Goal: Task Accomplishment & Management: Complete application form

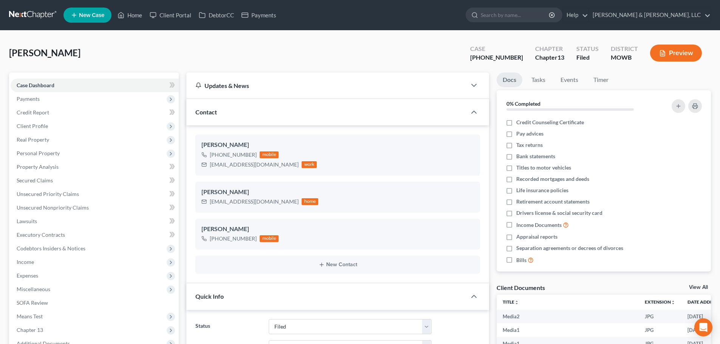
select select "6"
select select "0"
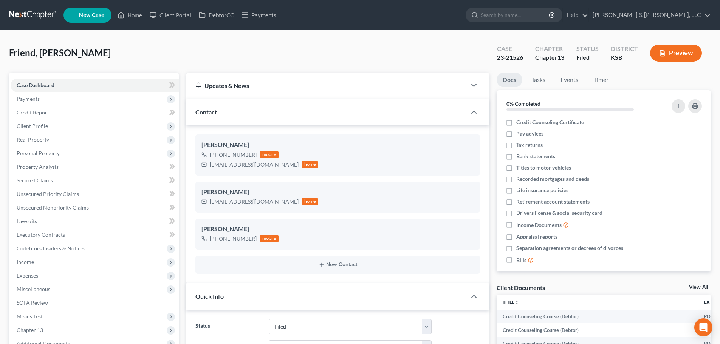
select select "6"
select select "2"
select select "0"
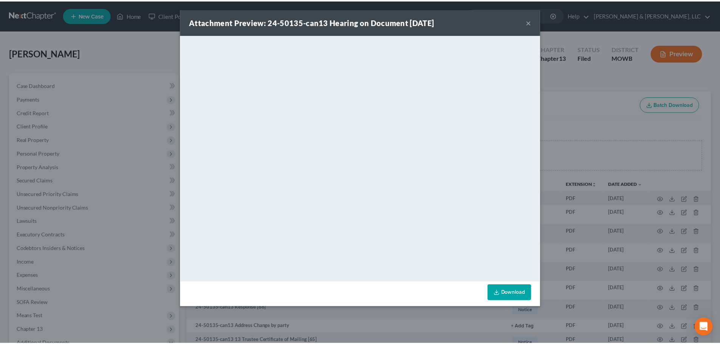
scroll to position [265, 0]
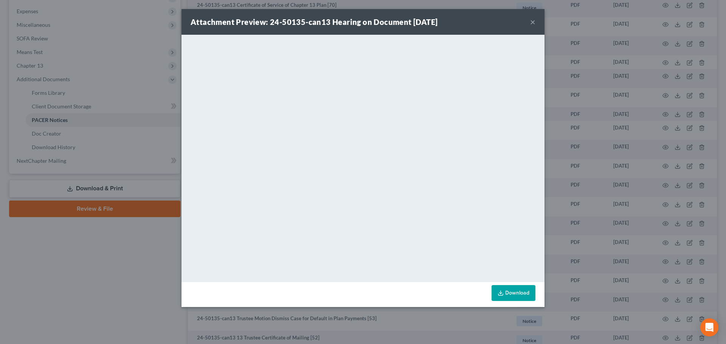
click at [533, 19] on button "×" at bounding box center [532, 21] width 5 height 9
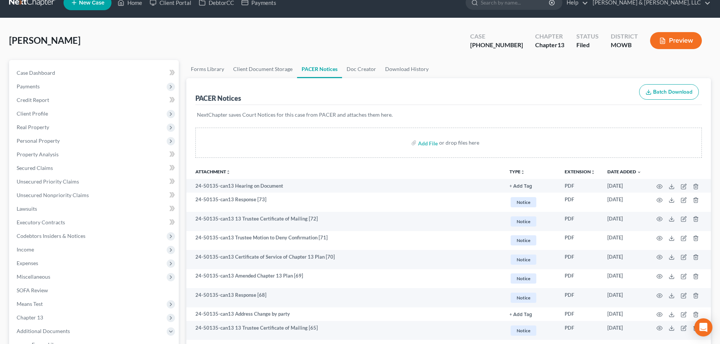
scroll to position [0, 0]
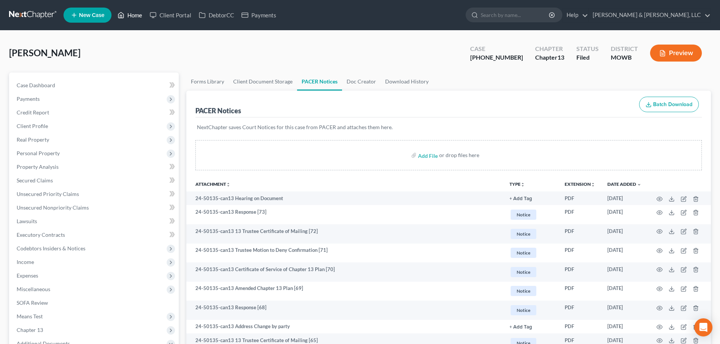
click at [131, 17] on link "Home" at bounding box center [130, 15] width 32 height 14
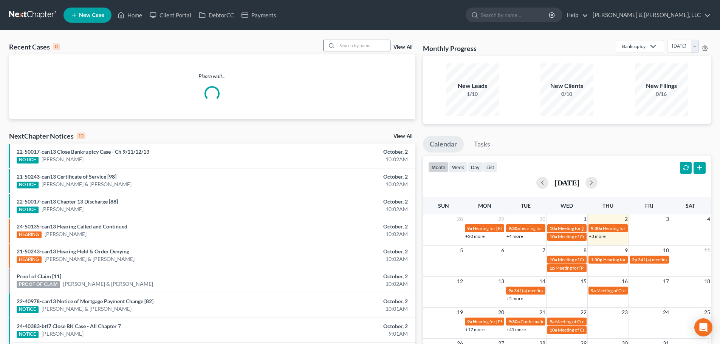
click at [359, 45] on input "search" at bounding box center [363, 45] width 53 height 11
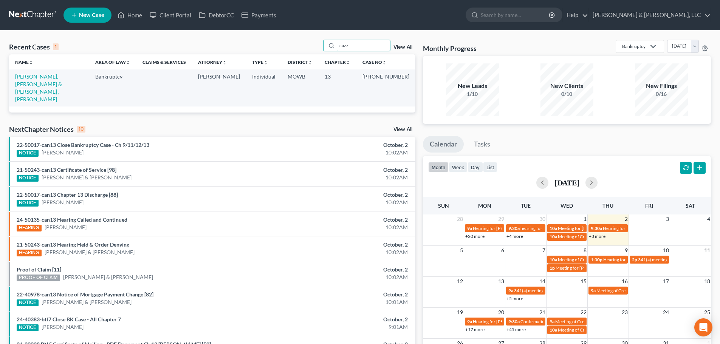
type input "cazz"
click at [62, 73] on link "[PERSON_NAME], [PERSON_NAME] & [PERSON_NAME] , [PERSON_NAME]" at bounding box center [38, 87] width 47 height 29
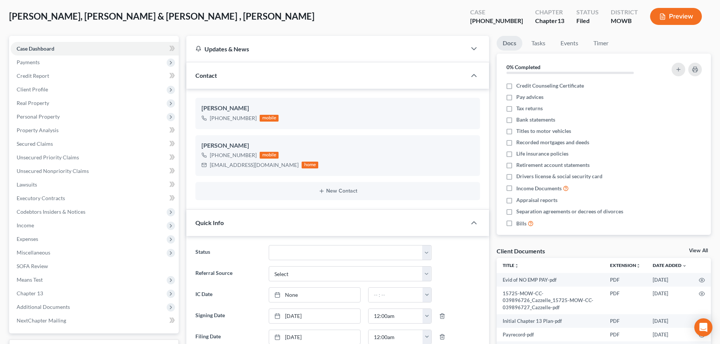
scroll to position [113, 0]
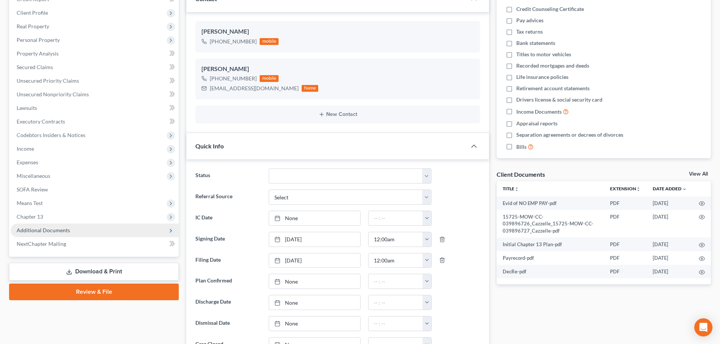
click at [54, 233] on span "Additional Documents" at bounding box center [43, 230] width 53 height 6
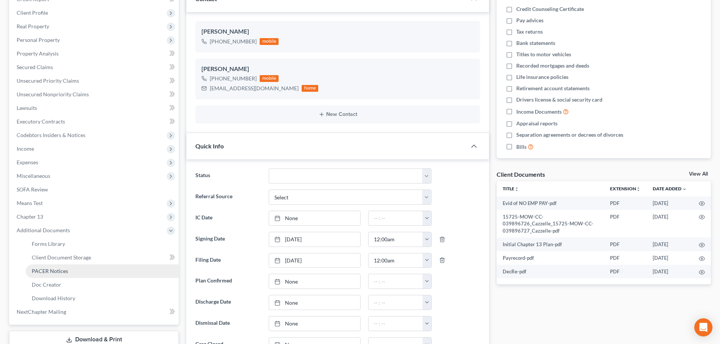
click at [54, 268] on span "PACER Notices" at bounding box center [50, 271] width 36 height 6
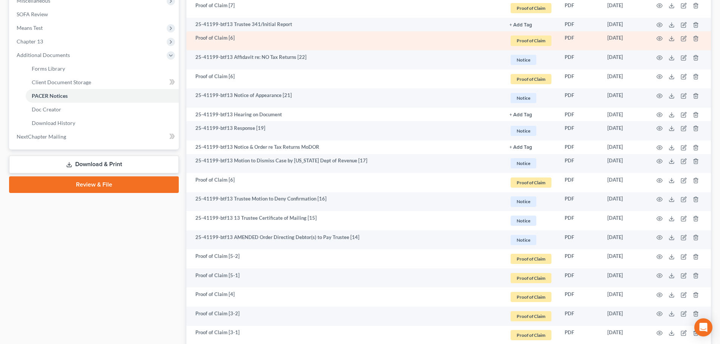
scroll to position [302, 0]
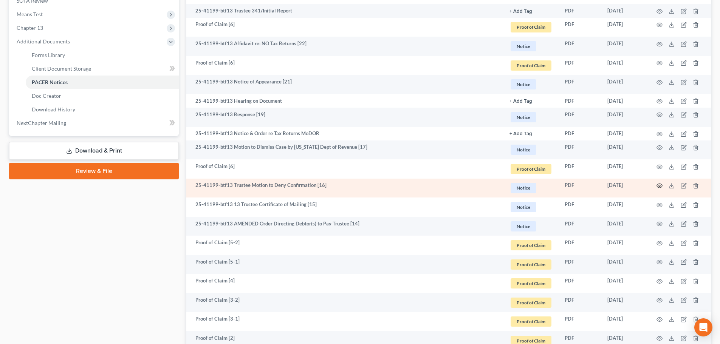
click at [662, 183] on icon "button" at bounding box center [659, 186] width 6 height 6
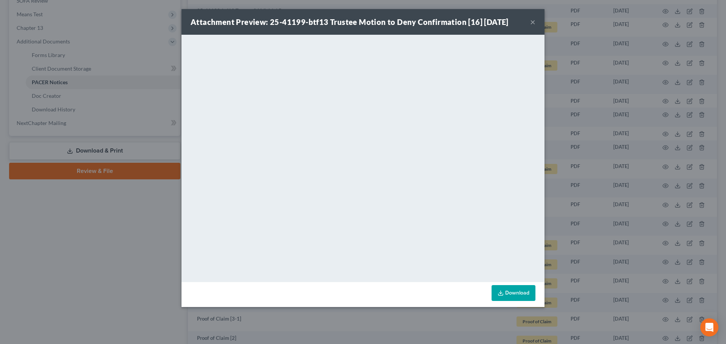
click at [532, 22] on button "×" at bounding box center [532, 21] width 5 height 9
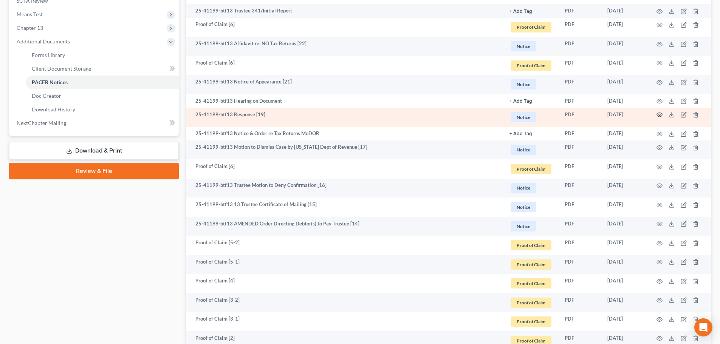
click at [656, 114] on icon "button" at bounding box center [659, 115] width 6 height 6
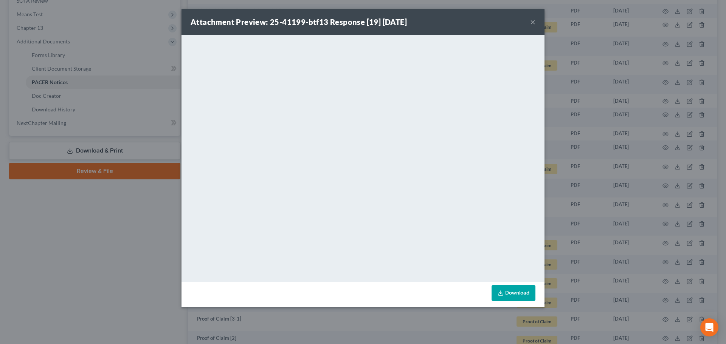
click at [532, 19] on button "×" at bounding box center [532, 21] width 5 height 9
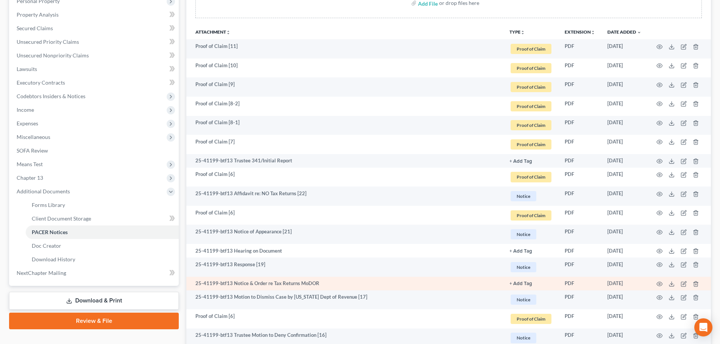
scroll to position [151, 0]
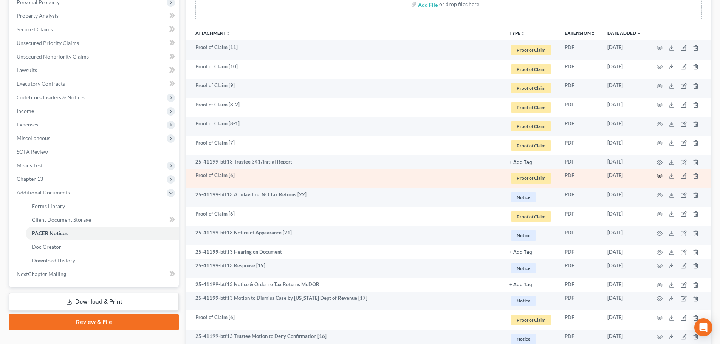
click at [658, 175] on icon "button" at bounding box center [659, 176] width 6 height 6
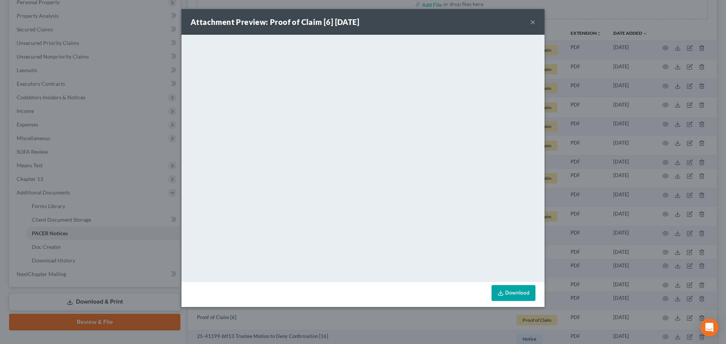
click at [532, 21] on button "×" at bounding box center [532, 21] width 5 height 9
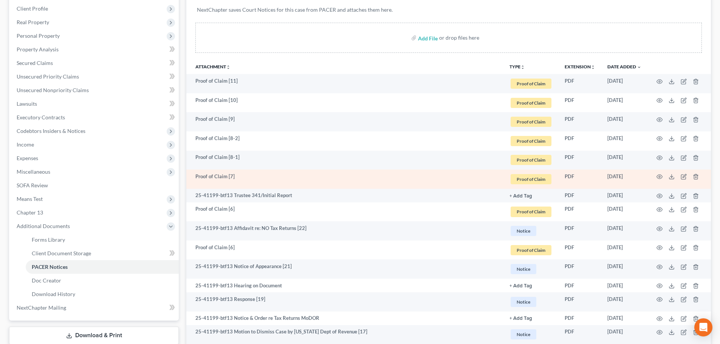
scroll to position [0, 0]
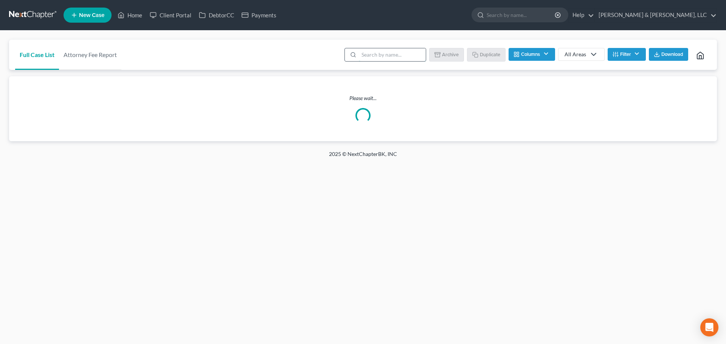
click at [381, 51] on input "search" at bounding box center [392, 54] width 67 height 13
type input "[PERSON_NAME]"
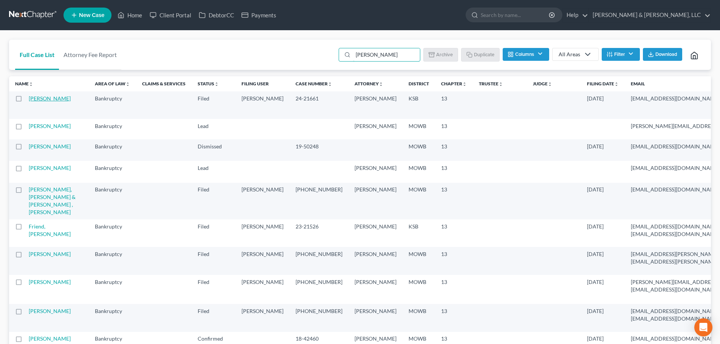
click at [37, 102] on link "[PERSON_NAME]" at bounding box center [50, 98] width 42 height 6
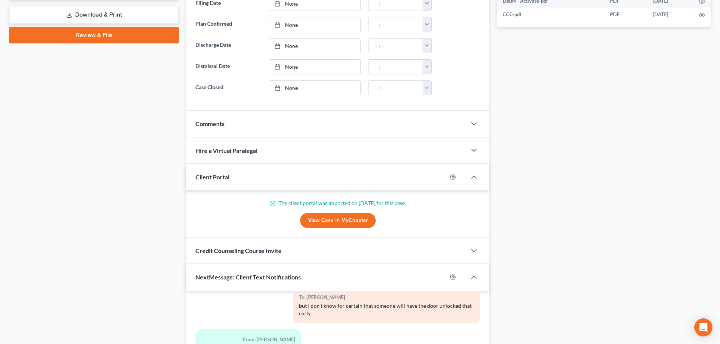
scroll to position [364, 0]
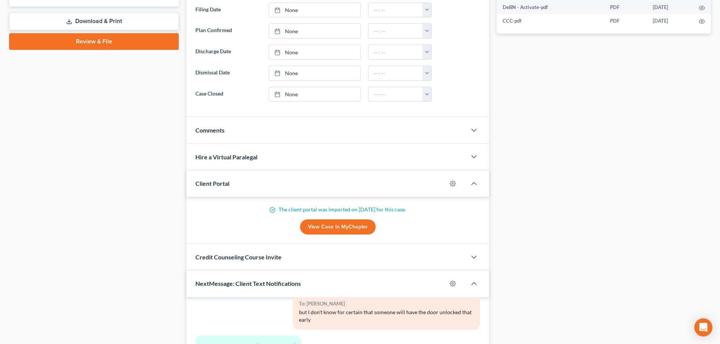
click at [217, 130] on span "Comments" at bounding box center [209, 130] width 29 height 7
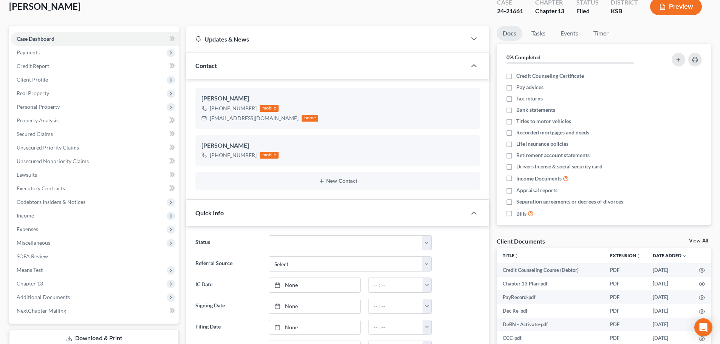
scroll to position [24, 0]
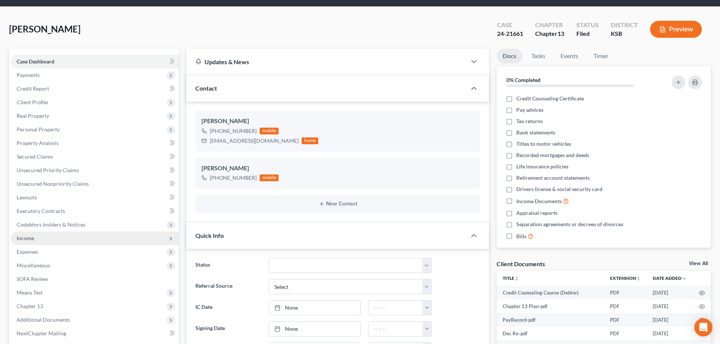
click at [25, 236] on span "Income" at bounding box center [25, 238] width 17 height 6
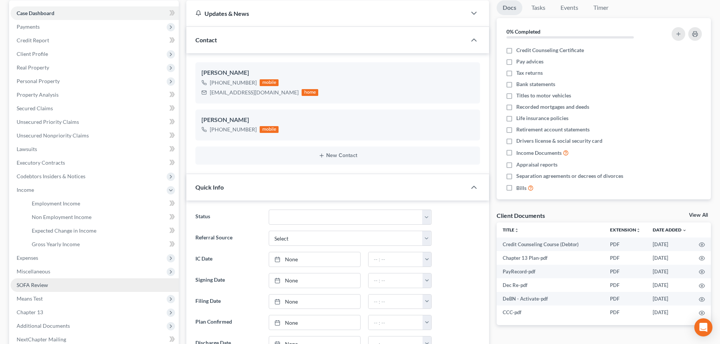
scroll to position [175, 0]
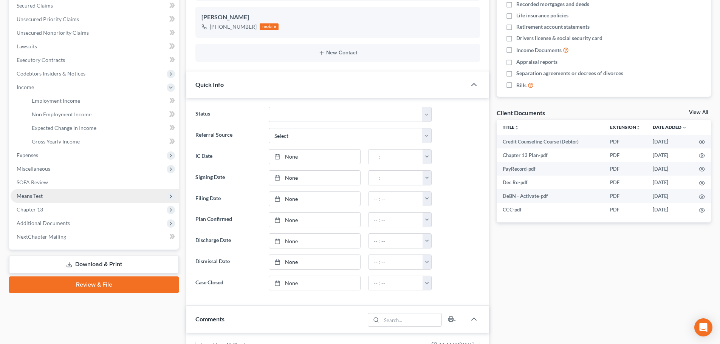
click at [38, 196] on span "Means Test" at bounding box center [30, 196] width 26 height 6
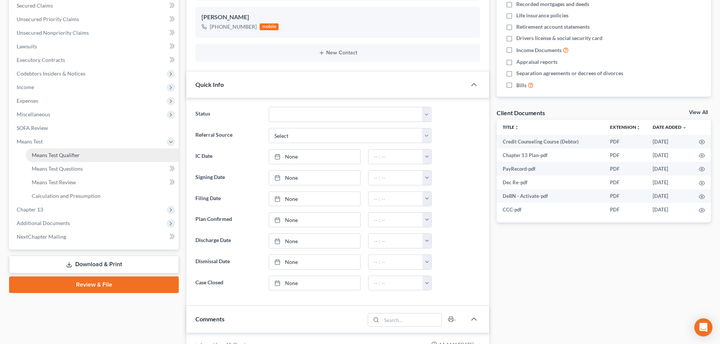
scroll to position [137, 0]
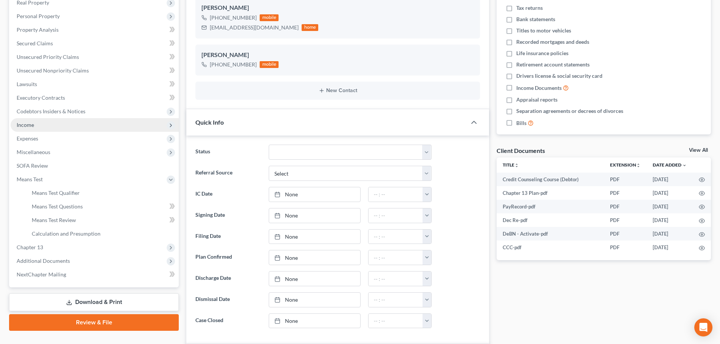
click at [31, 127] on span "Income" at bounding box center [25, 125] width 17 height 6
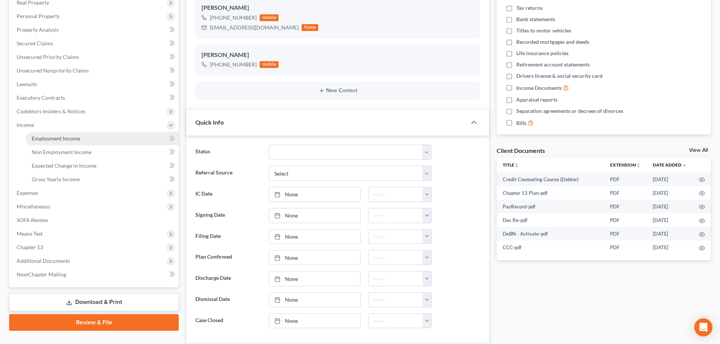
click at [66, 138] on span "Employment Income" at bounding box center [56, 138] width 48 height 6
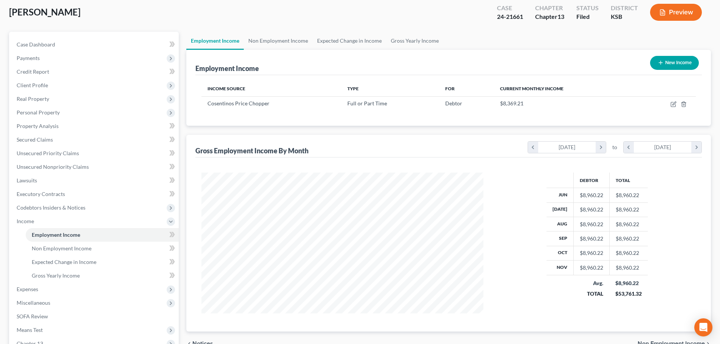
scroll to position [153, 0]
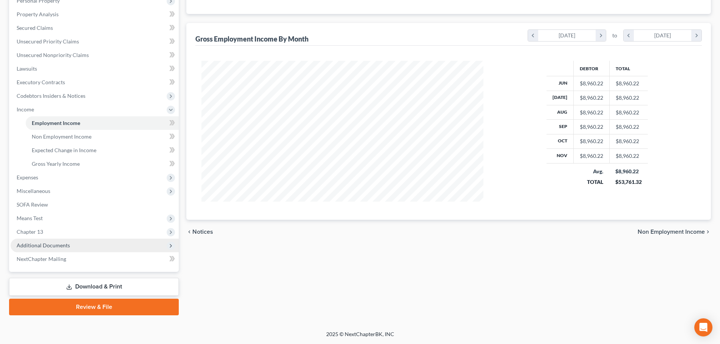
click at [46, 248] on span "Additional Documents" at bounding box center [43, 245] width 53 height 6
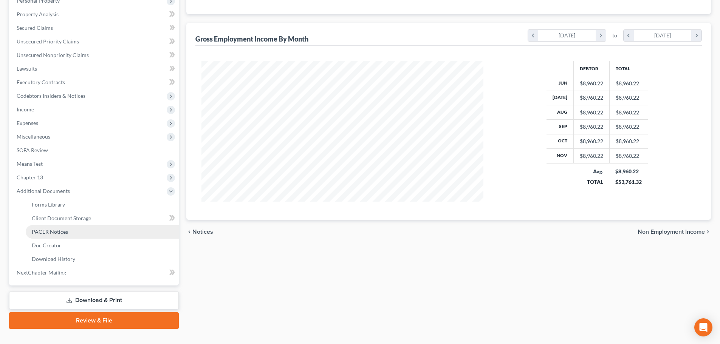
click at [56, 233] on span "PACER Notices" at bounding box center [50, 232] width 36 height 6
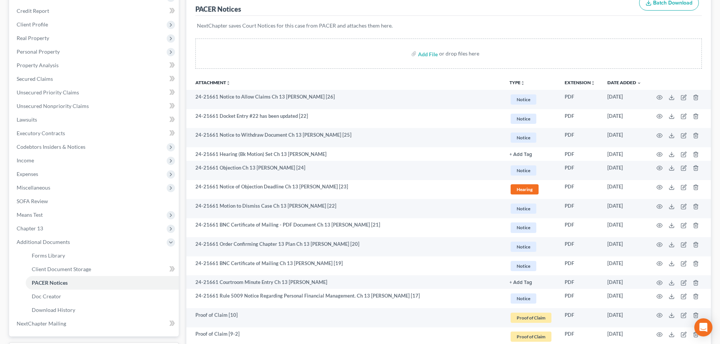
scroll to position [113, 0]
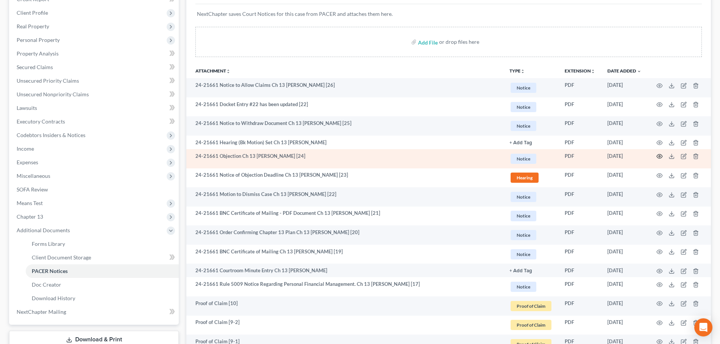
click at [661, 156] on icon "button" at bounding box center [660, 157] width 6 height 4
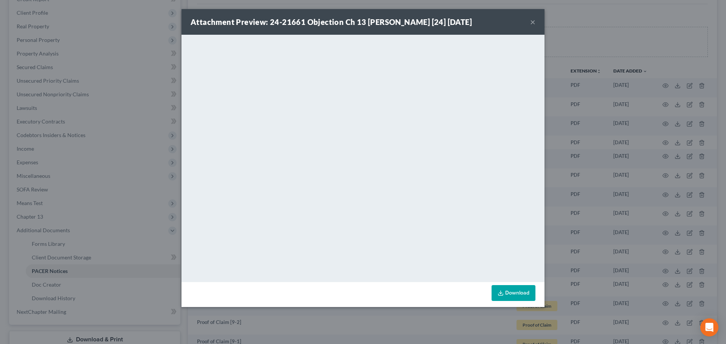
click at [532, 21] on button "×" at bounding box center [532, 21] width 5 height 9
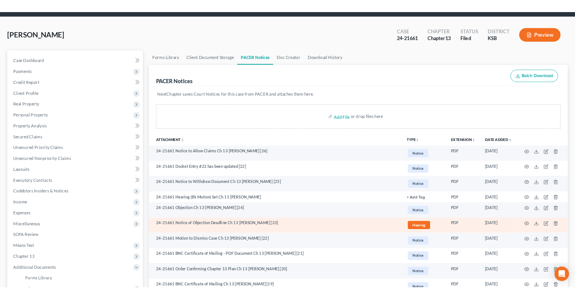
scroll to position [0, 0]
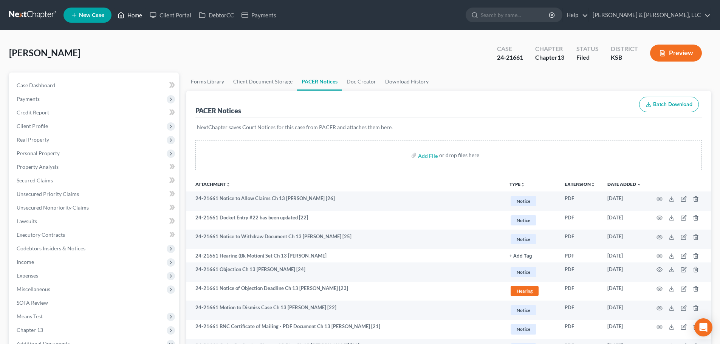
click at [141, 18] on link "Home" at bounding box center [130, 15] width 32 height 14
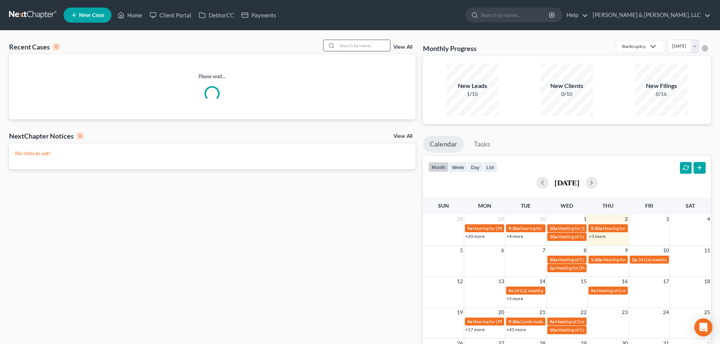
click at [343, 46] on input "search" at bounding box center [363, 45] width 53 height 11
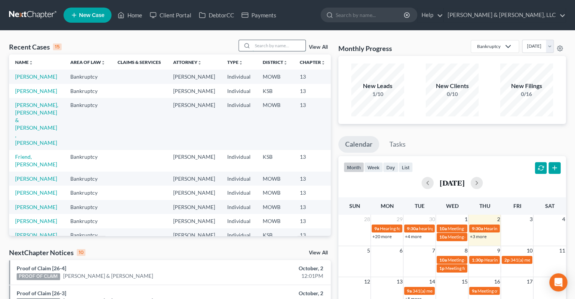
click at [275, 40] on input "search" at bounding box center [278, 45] width 53 height 11
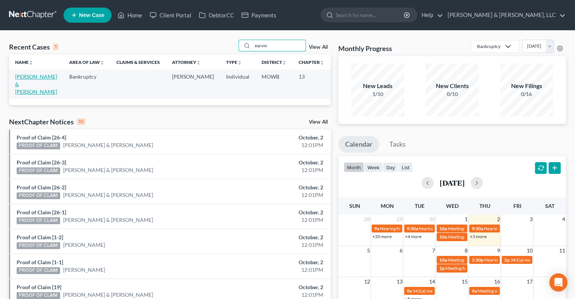
type input "earvin"
click at [31, 87] on link "Earvin-Cornish, Tiffany & Jaden" at bounding box center [36, 84] width 42 height 22
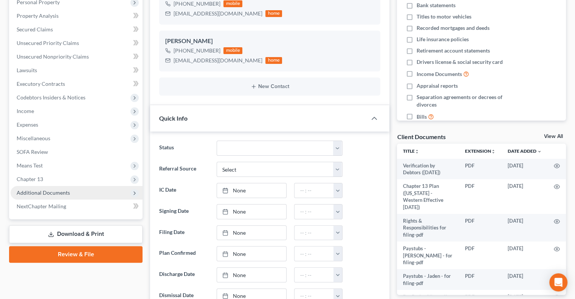
scroll to position [173, 0]
click at [37, 192] on span "Additional Documents" at bounding box center [43, 192] width 53 height 6
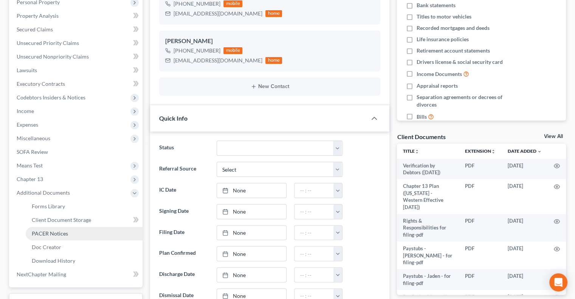
click at [50, 234] on span "PACER Notices" at bounding box center [50, 233] width 36 height 6
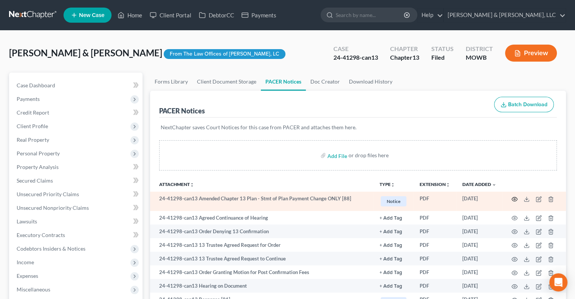
click at [513, 199] on icon "button" at bounding box center [514, 199] width 6 height 6
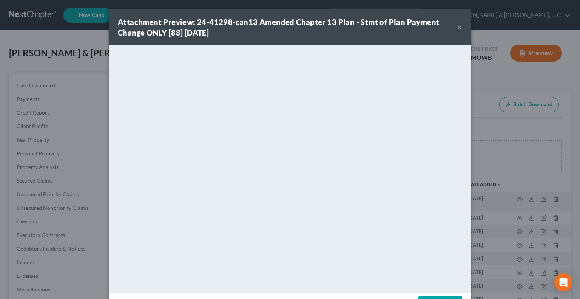
click at [457, 29] on button "×" at bounding box center [459, 27] width 5 height 9
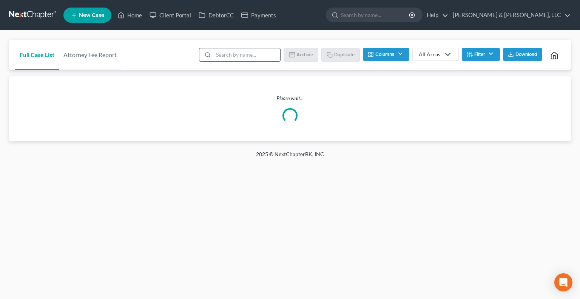
click at [254, 57] on input "search" at bounding box center [247, 54] width 67 height 13
type input "[PERSON_NAME]"
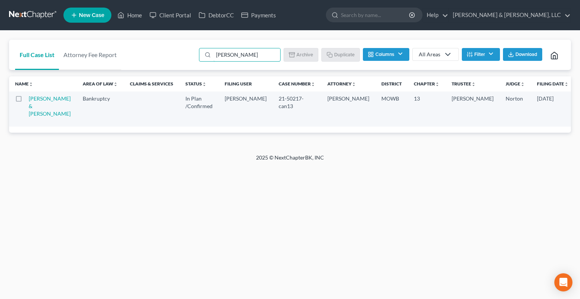
click at [39, 110] on td "[PERSON_NAME] & [PERSON_NAME]" at bounding box center [53, 108] width 48 height 35
click at [39, 105] on link "[PERSON_NAME] & [PERSON_NAME]" at bounding box center [50, 106] width 42 height 22
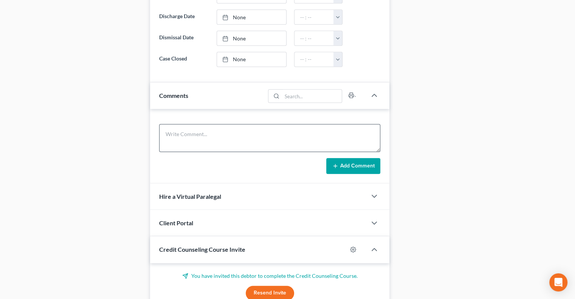
scroll to position [283, 0]
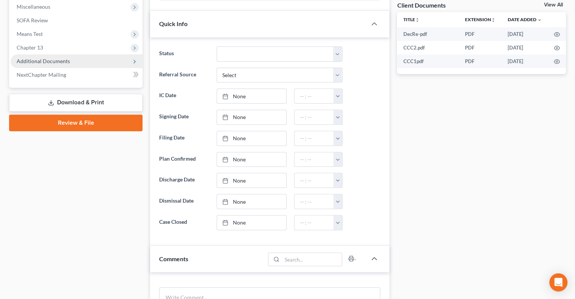
click at [47, 60] on span "Additional Documents" at bounding box center [43, 61] width 53 height 6
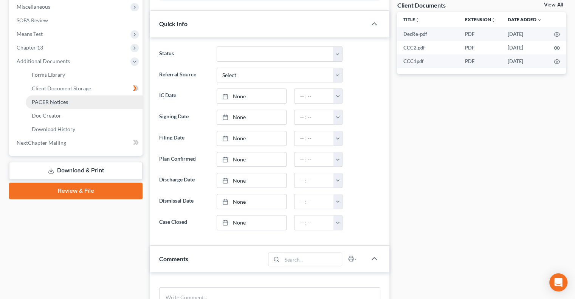
click at [43, 100] on span "PACER Notices" at bounding box center [50, 102] width 36 height 6
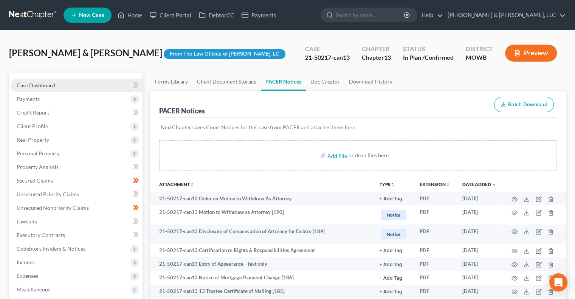
click at [51, 80] on link "Case Dashboard" at bounding box center [77, 86] width 132 height 14
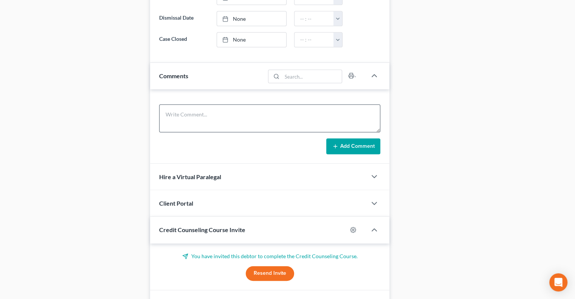
scroll to position [491, 0]
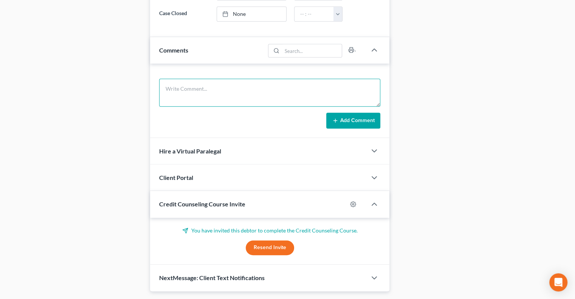
click at [268, 93] on textarea at bounding box center [269, 93] width 221 height 28
paste textarea "David I tried to send you an email earlier, but it didn’t go through for some r…"
click at [226, 91] on textarea "David I tried to send you an email earlier, but it didn’t go through for some r…" at bounding box center [269, 93] width 221 height 28
paste textarea "The trustee is showing the payoff at $7,743.25. If you make a $2000 payment, $1…"
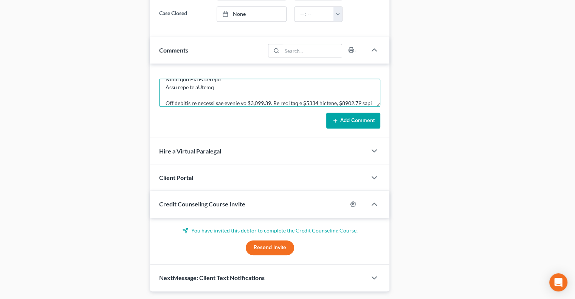
scroll to position [128, 0]
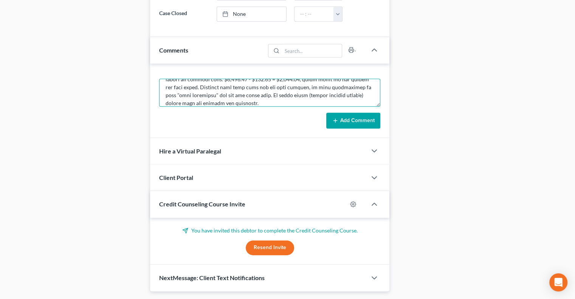
type textarea "David I tried to send you an email earlier, but it didn’t go through for some r…"
click at [362, 114] on button "Add Comment" at bounding box center [353, 121] width 54 height 16
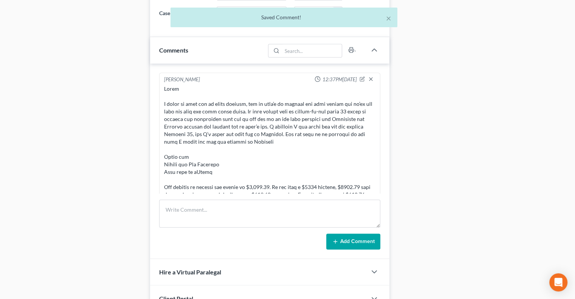
scroll to position [0, 0]
click at [358, 119] on div at bounding box center [269, 157] width 211 height 144
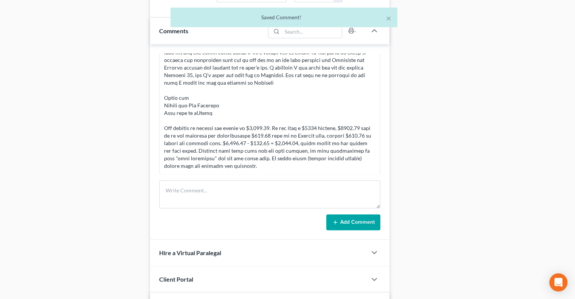
scroll to position [529, 0]
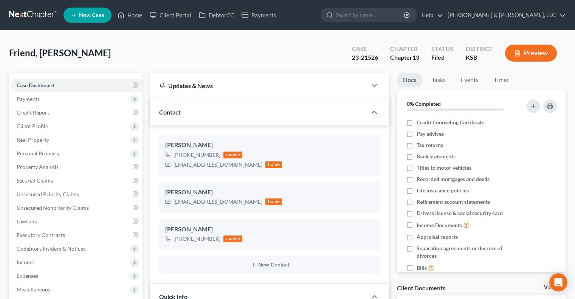
select select "6"
select select "2"
select select "0"
click at [130, 15] on link "Home" at bounding box center [130, 15] width 32 height 14
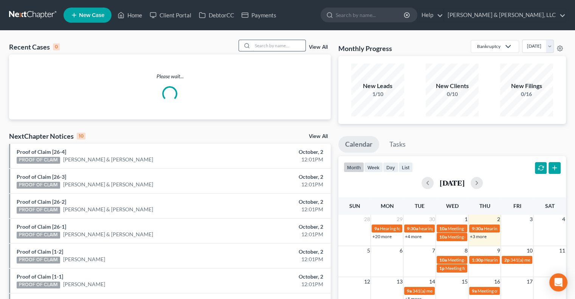
click at [265, 45] on input "search" at bounding box center [278, 45] width 53 height 11
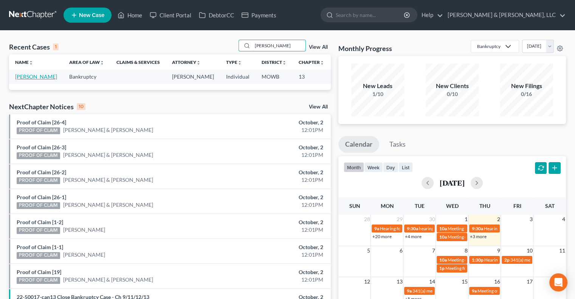
type input "[PERSON_NAME]"
click at [24, 77] on link "[PERSON_NAME]" at bounding box center [36, 76] width 42 height 6
select select "2"
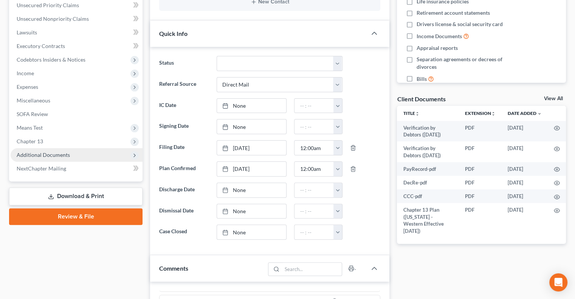
scroll to position [103, 0]
click at [46, 153] on span "Additional Documents" at bounding box center [43, 155] width 53 height 6
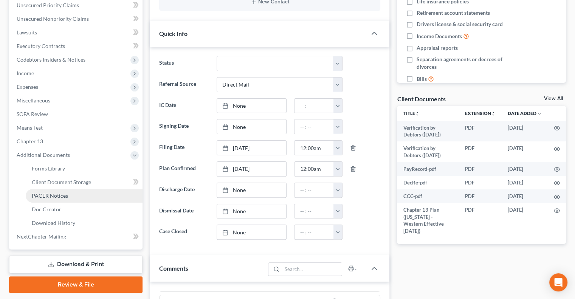
click at [49, 193] on span "PACER Notices" at bounding box center [50, 195] width 36 height 6
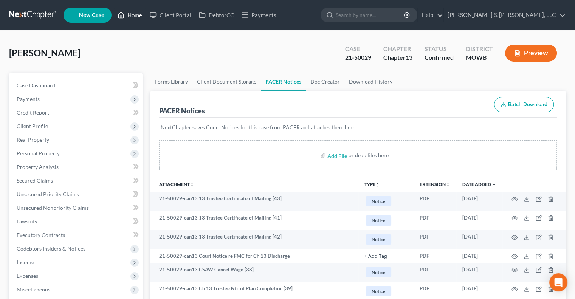
click at [132, 15] on link "Home" at bounding box center [130, 15] width 32 height 14
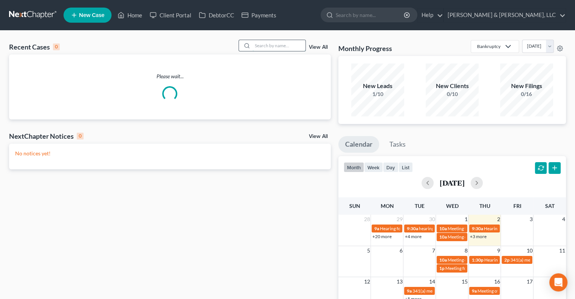
click at [275, 40] on input "search" at bounding box center [278, 45] width 53 height 11
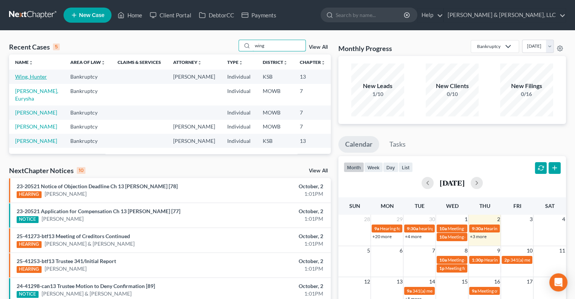
type input "wing"
click at [26, 80] on link "Wing, Hunter" at bounding box center [31, 76] width 32 height 6
select select "1"
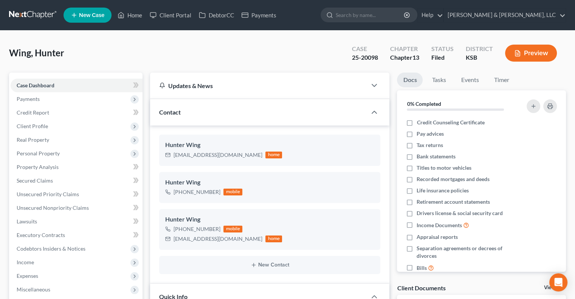
scroll to position [289, 0]
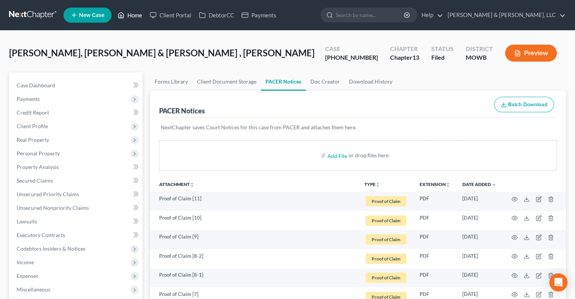
click at [135, 18] on link "Home" at bounding box center [130, 15] width 32 height 14
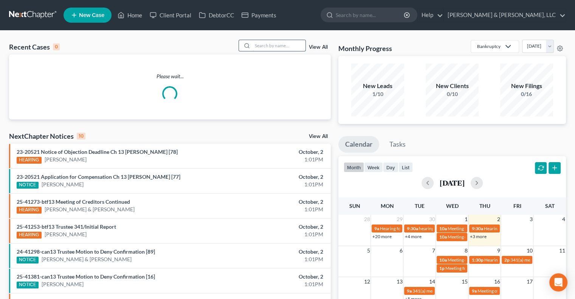
click at [272, 45] on input "search" at bounding box center [278, 45] width 53 height 11
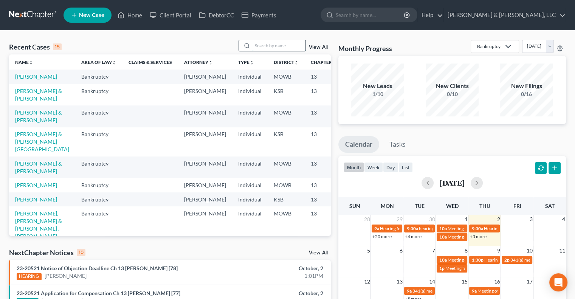
click at [271, 45] on input "search" at bounding box center [278, 45] width 53 height 11
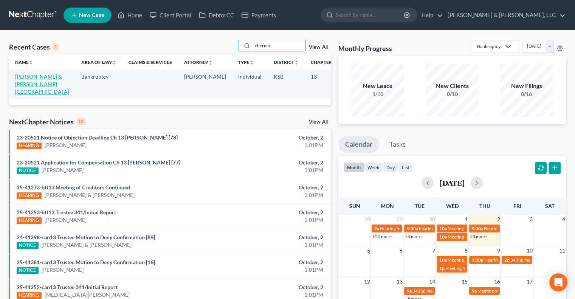
type input "chermo"
click at [25, 95] on link "[PERSON_NAME] & [PERSON_NAME][GEOGRAPHIC_DATA]" at bounding box center [42, 84] width 54 height 22
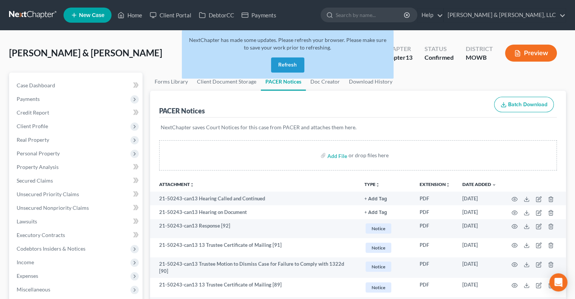
click at [279, 66] on button "Refresh" at bounding box center [287, 64] width 33 height 15
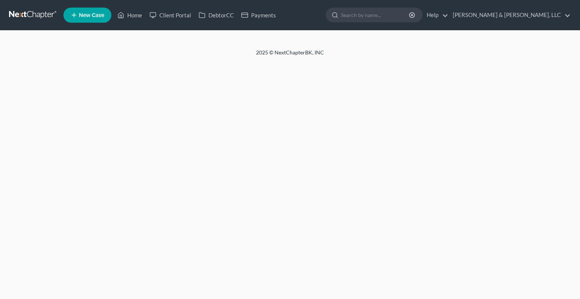
click at [134, 15] on link "Home" at bounding box center [130, 15] width 32 height 14
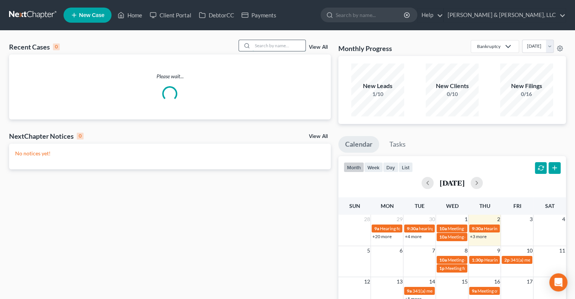
click at [281, 43] on input "search" at bounding box center [278, 45] width 53 height 11
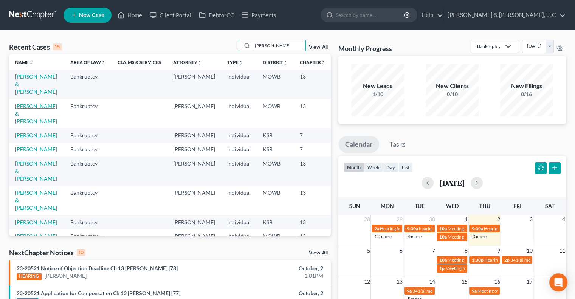
type input "[PERSON_NAME]"
click at [21, 114] on link "[PERSON_NAME] & [PERSON_NAME]" at bounding box center [36, 114] width 42 height 22
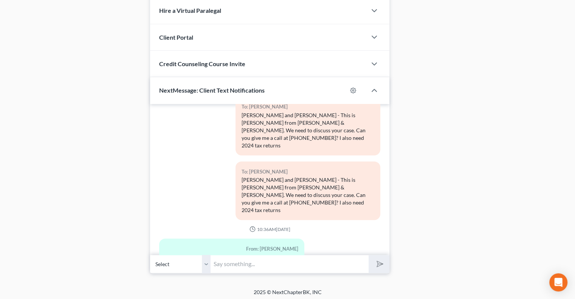
scroll to position [313, 0]
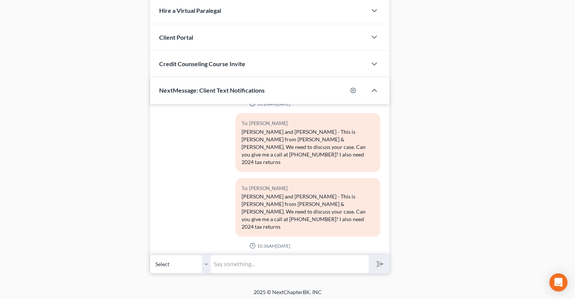
click at [275, 193] on div "[PERSON_NAME] and [PERSON_NAME] - This is [PERSON_NAME] from [PERSON_NAME] & [P…" at bounding box center [307, 212] width 133 height 38
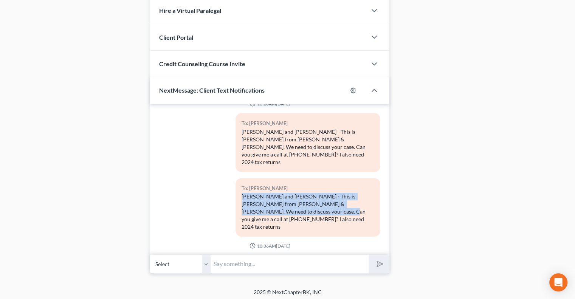
drag, startPoint x: 275, startPoint y: 163, endPoint x: 238, endPoint y: 150, distance: 39.7
click at [238, 178] on div "To: Kimberly Kelly Josh and Kimberly - This is David from Patton & Dean. We nee…" at bounding box center [307, 207] width 145 height 59
copy div "Josh and Kimberly - This is David from Patton & Dean. We need to discuss your c…"
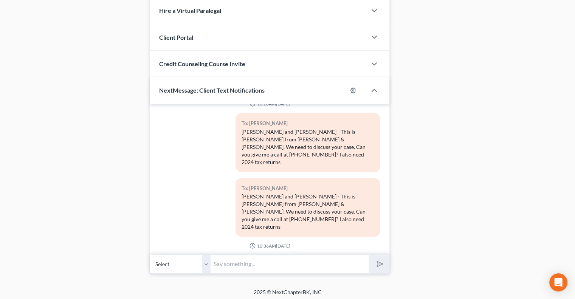
click at [232, 268] on input "text" at bounding box center [289, 264] width 158 height 19
paste input "Josh and Kimberly - This is David from Patton & Dean. We need to discuss your c…"
type input "Josh and Kimberly - This is David from Patton & Dean. We need to discuss your c…"
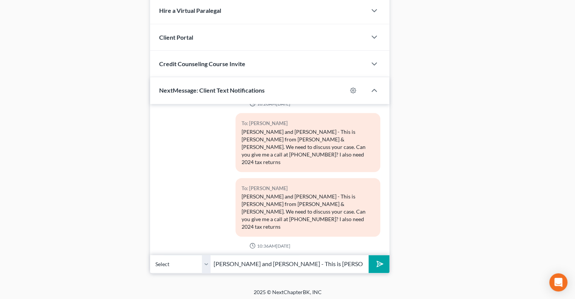
click at [376, 256] on button "submit" at bounding box center [378, 264] width 21 height 18
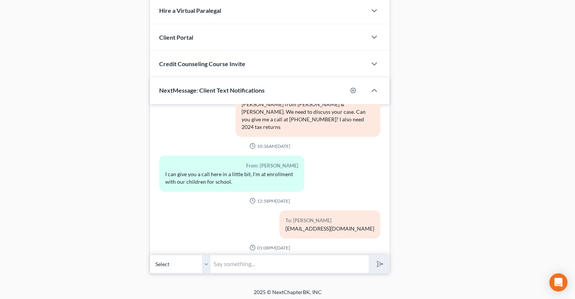
click at [207, 261] on select "Select +1 (816) 601-6009 - Josh Kelly +1 (816) 682-0835 - Kimberly Kelly" at bounding box center [180, 264] width 60 height 19
select select "1"
click at [150, 255] on select "Select +1 (816) 601-6009 - Josh Kelly +1 (816) 682-0835 - Kimberly Kelly" at bounding box center [180, 264] width 60 height 19
click at [256, 258] on input "text" at bounding box center [289, 264] width 158 height 19
paste input "Josh and Kimberly - This is David from Patton & Dean. We need to discuss your c…"
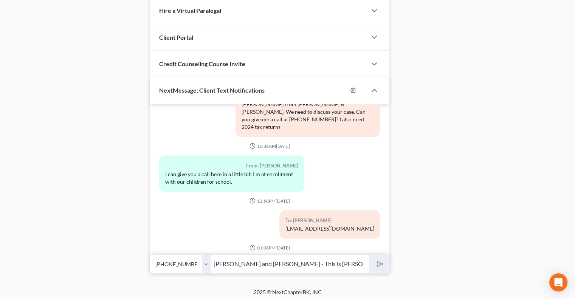
scroll to position [0, 178]
type input "Josh and Kimberly - This is David from Patton & Dean. We need to discuss your c…"
click at [376, 264] on icon "submit" at bounding box center [378, 264] width 8 height 8
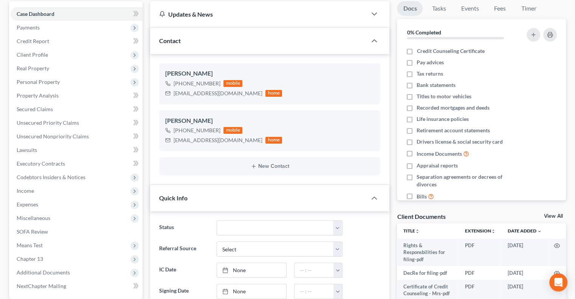
scroll to position [0, 0]
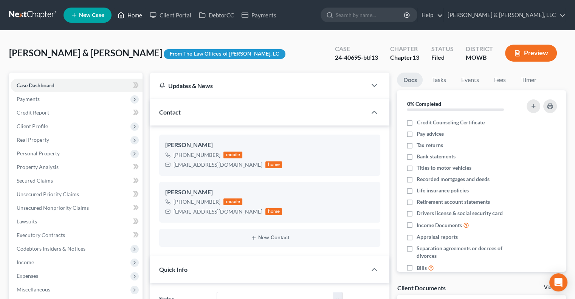
click at [134, 11] on link "Home" at bounding box center [130, 15] width 32 height 14
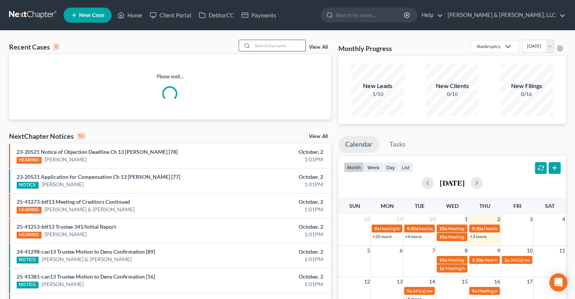
click at [284, 51] on input "search" at bounding box center [278, 45] width 53 height 11
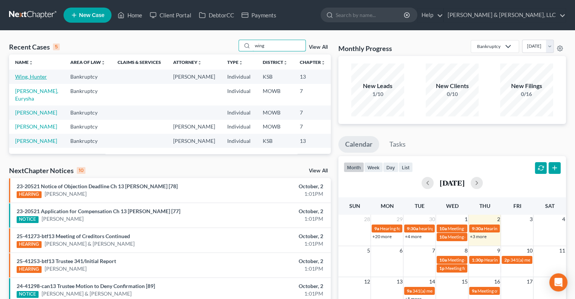
type input "wing"
click at [18, 80] on link "Wing, Hunter" at bounding box center [31, 76] width 32 height 6
select select "1"
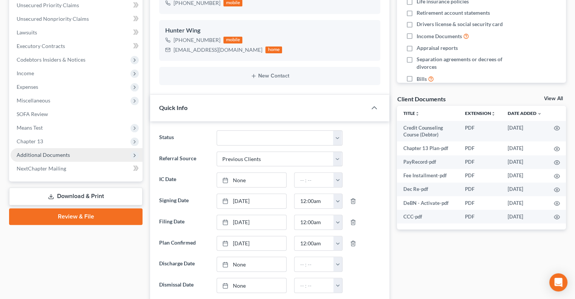
scroll to position [289, 0]
click at [47, 156] on span "Additional Documents" at bounding box center [43, 155] width 53 height 6
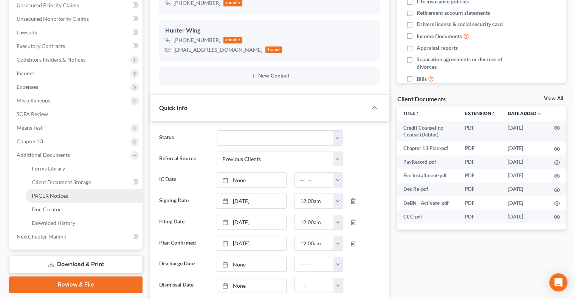
click at [41, 194] on span "PACER Notices" at bounding box center [50, 195] width 36 height 6
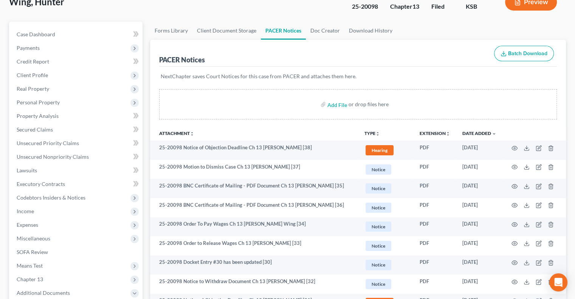
scroll to position [76, 0]
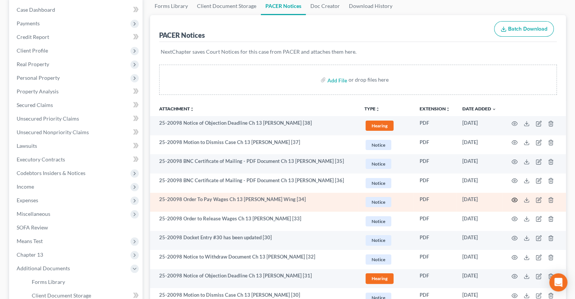
click at [514, 198] on icon "button" at bounding box center [515, 200] width 6 height 4
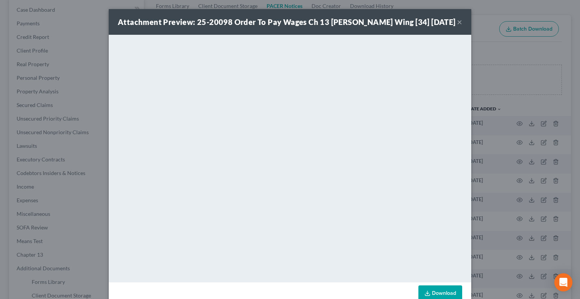
click at [458, 21] on button "×" at bounding box center [459, 21] width 5 height 9
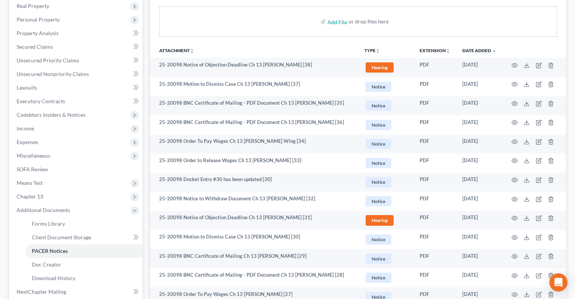
scroll to position [151, 0]
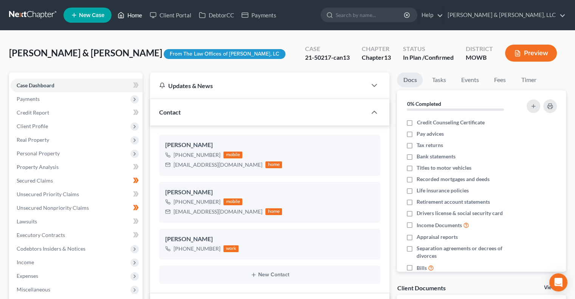
click at [136, 15] on link "Home" at bounding box center [130, 15] width 32 height 14
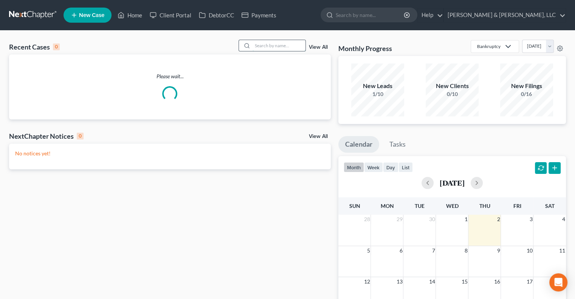
click at [266, 45] on input "search" at bounding box center [278, 45] width 53 height 11
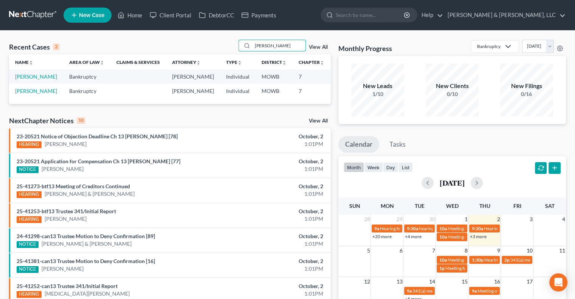
type input "reitz"
click at [27, 80] on td "[PERSON_NAME]" at bounding box center [36, 77] width 54 height 14
click at [20, 80] on link "[PERSON_NAME]" at bounding box center [36, 76] width 42 height 6
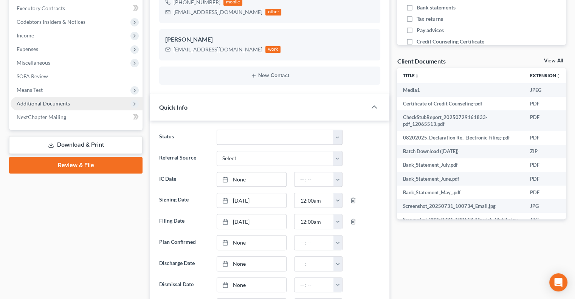
scroll to position [370, 0]
click at [48, 107] on span "Additional Documents" at bounding box center [77, 104] width 132 height 14
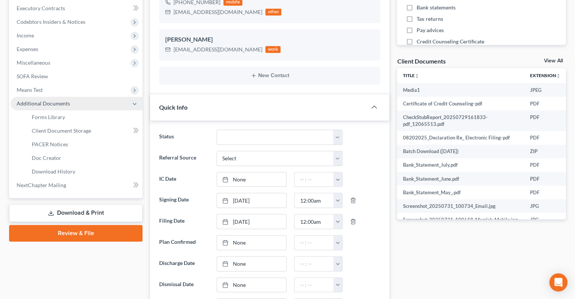
scroll to position [1471, 0]
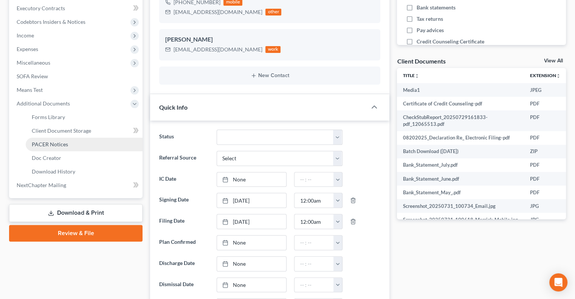
click at [51, 143] on span "PACER Notices" at bounding box center [50, 144] width 36 height 6
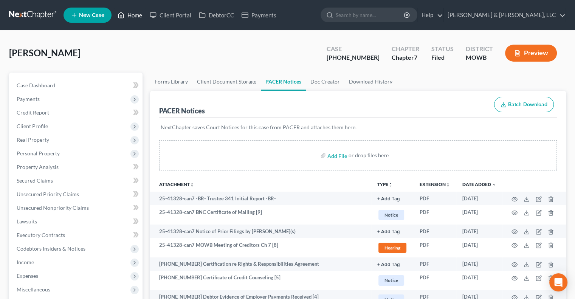
click at [138, 13] on link "Home" at bounding box center [130, 15] width 32 height 14
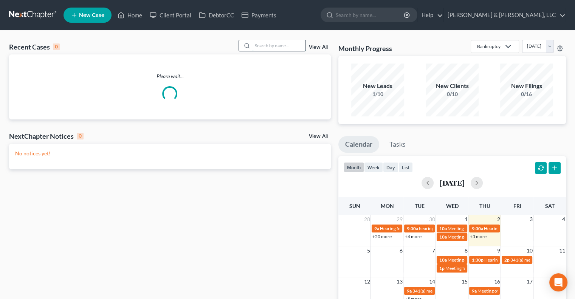
click at [272, 45] on input "search" at bounding box center [278, 45] width 53 height 11
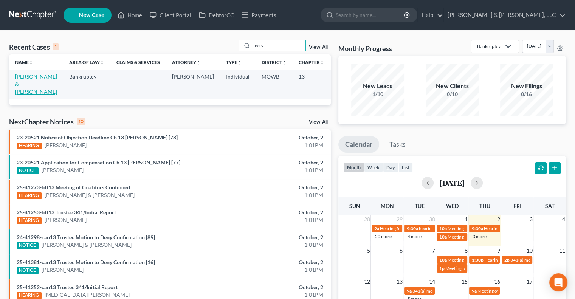
type input "earv"
click at [23, 85] on link "[PERSON_NAME] & [PERSON_NAME]" at bounding box center [36, 84] width 42 height 22
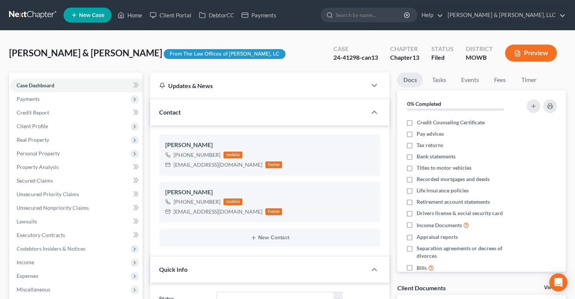
scroll to position [189, 0]
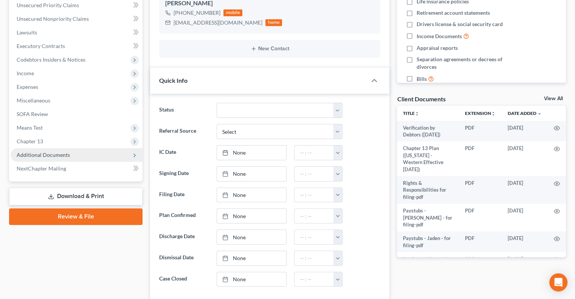
click at [51, 158] on span "Additional Documents" at bounding box center [77, 155] width 132 height 14
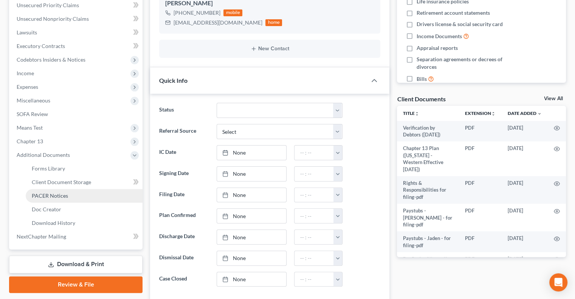
click at [51, 193] on span "PACER Notices" at bounding box center [50, 195] width 36 height 6
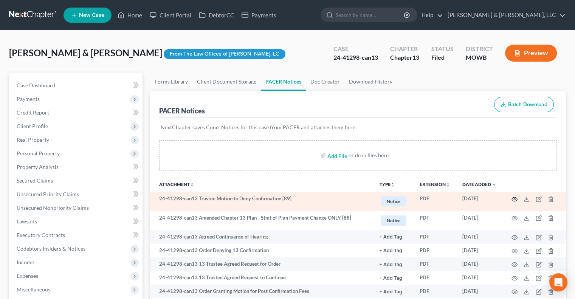
click at [514, 199] on icon "button" at bounding box center [514, 199] width 6 height 6
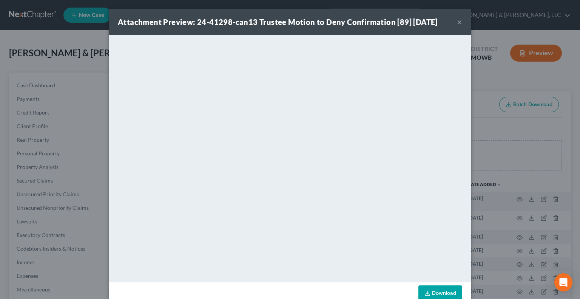
click at [454, 22] on div "Attachment Preview: 24-41298-can13 Trustee Motion to Deny Confirmation [89] 10/…" at bounding box center [290, 22] width 363 height 26
click at [457, 22] on button "×" at bounding box center [459, 21] width 5 height 9
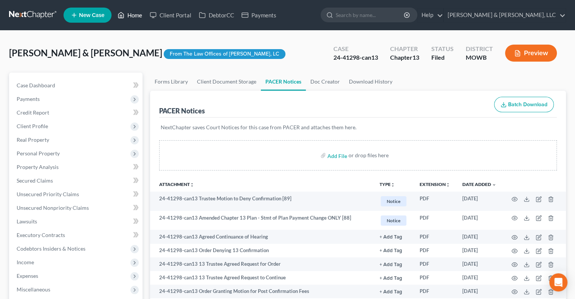
click at [134, 15] on link "Home" at bounding box center [130, 15] width 32 height 14
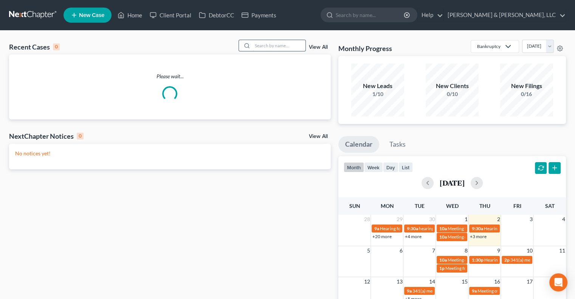
click at [282, 43] on input "search" at bounding box center [278, 45] width 53 height 11
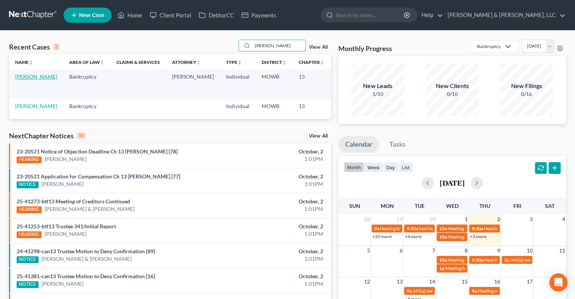
type input "duren"
click at [26, 80] on link "[PERSON_NAME]" at bounding box center [36, 76] width 42 height 6
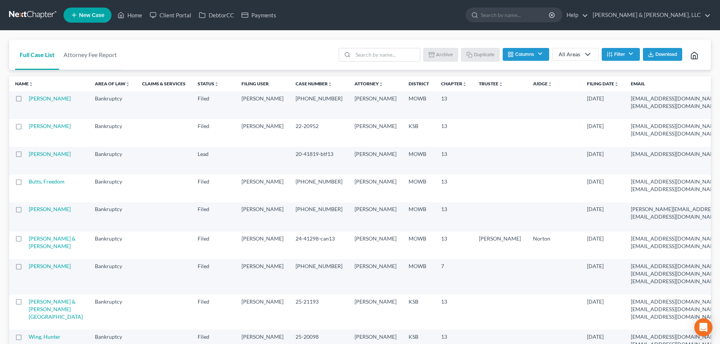
click at [85, 23] on li "New Case" at bounding box center [88, 14] width 50 height 17
click at [83, 19] on link "New Case" at bounding box center [87, 15] width 48 height 15
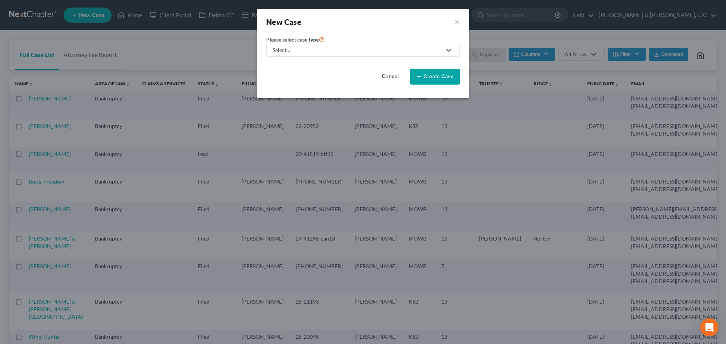
click at [311, 50] on div "Select..." at bounding box center [356, 50] width 169 height 8
click at [296, 71] on link "Debt" at bounding box center [309, 77] width 86 height 12
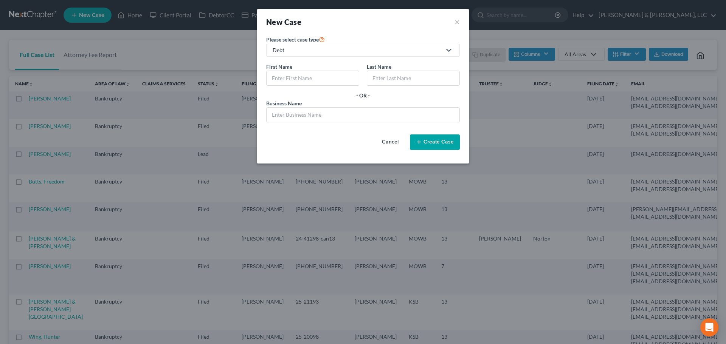
click at [292, 53] on div "Debt" at bounding box center [356, 50] width 169 height 8
click at [311, 64] on div "Bankruptcy" at bounding box center [309, 66] width 72 height 8
select select "46"
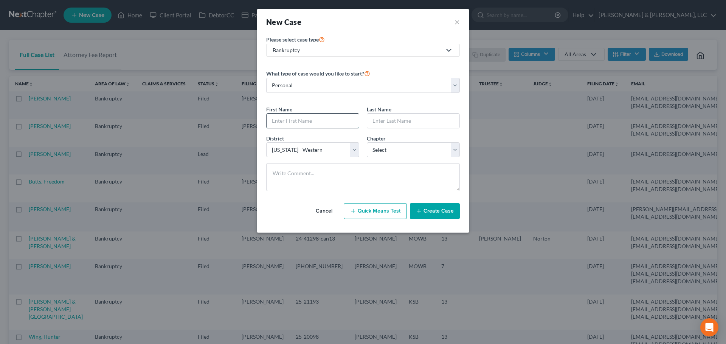
click at [292, 122] on input "text" at bounding box center [312, 121] width 92 height 14
type input "[PERSON_NAME]"
select select "0"
click at [299, 173] on textarea at bounding box center [362, 177] width 193 height 28
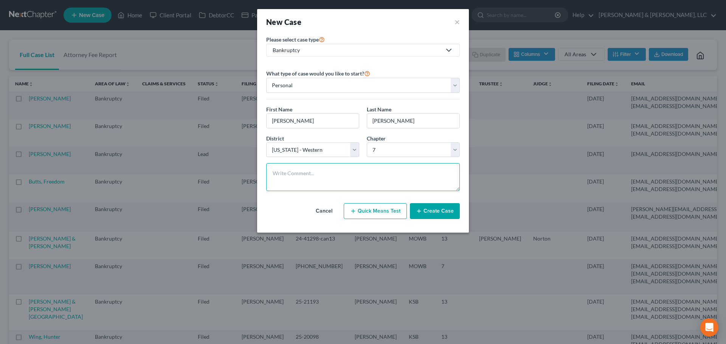
paste textarea "No prior bk Moved to MO 2.5 years from [GEOGRAPHIC_DATA] [GEOGRAPHIC_DATA] Big …"
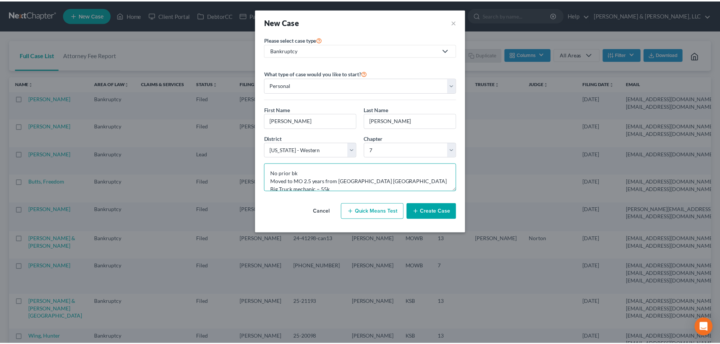
scroll to position [105, 0]
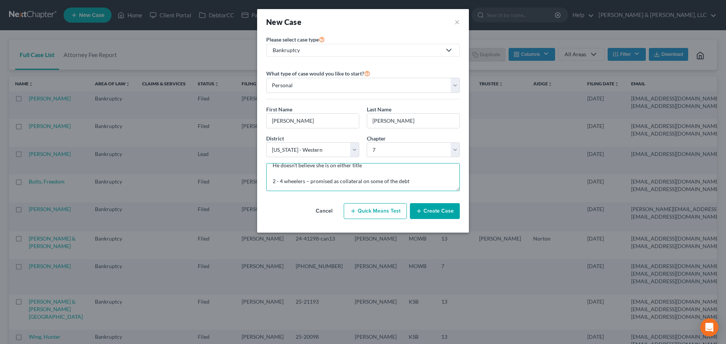
type textarea "No prior bk Moved to MO 2.5 years from [GEOGRAPHIC_DATA] [GEOGRAPHIC_DATA] Big …"
click at [438, 209] on button "Create Case" at bounding box center [435, 211] width 50 height 16
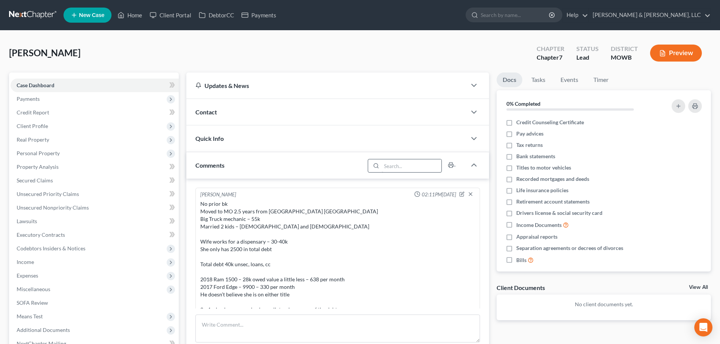
scroll to position [10, 0]
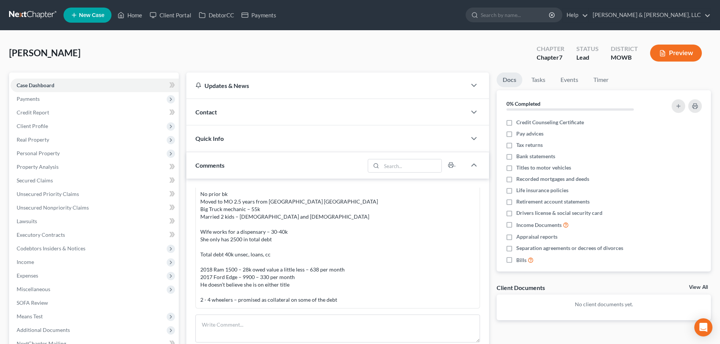
click at [204, 113] on span "Contact" at bounding box center [206, 111] width 22 height 7
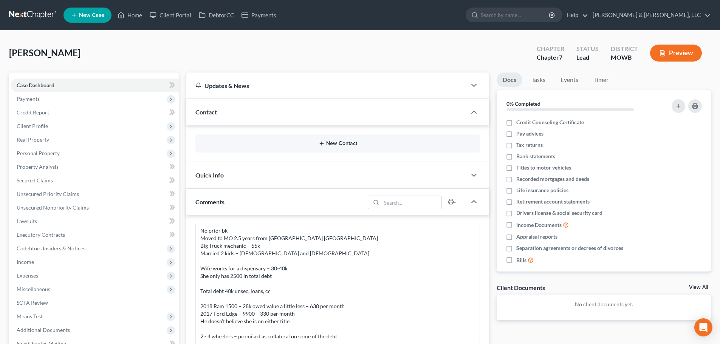
click at [345, 147] on button "New Contact" at bounding box center [337, 144] width 272 height 6
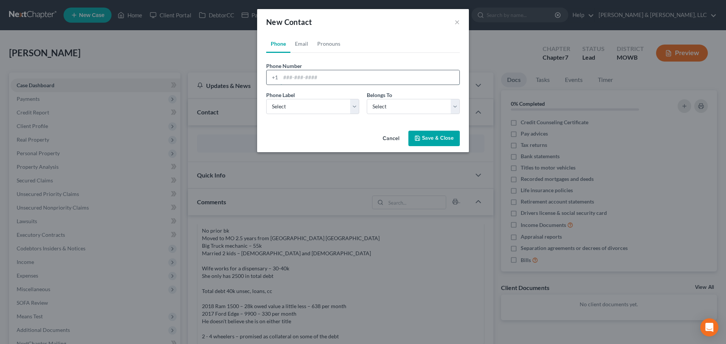
click at [312, 83] on input "tel" at bounding box center [369, 77] width 179 height 14
type input "6202909109"
click at [301, 110] on select "Select Mobile Home Work Other" at bounding box center [312, 106] width 93 height 15
select select "0"
click at [266, 99] on select "Select Mobile Home Work Other" at bounding box center [312, 106] width 93 height 15
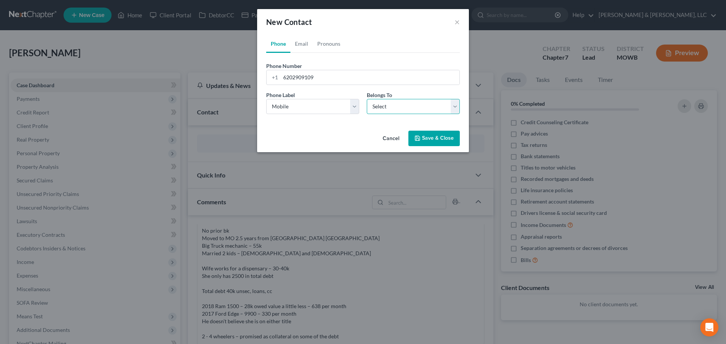
click at [381, 101] on select "Select Client Other" at bounding box center [413, 106] width 93 height 15
select select "0"
click at [367, 99] on select "Select Client Other" at bounding box center [413, 106] width 93 height 15
click at [299, 43] on link "Email" at bounding box center [301, 44] width 22 height 18
click at [279, 46] on link "Phone" at bounding box center [278, 44] width 24 height 18
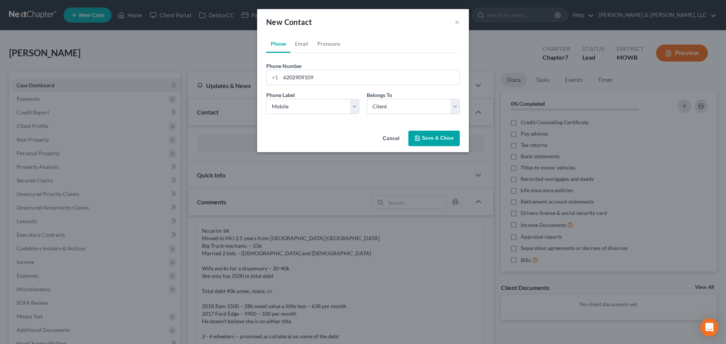
click at [427, 142] on button "Save & Close" at bounding box center [433, 139] width 51 height 16
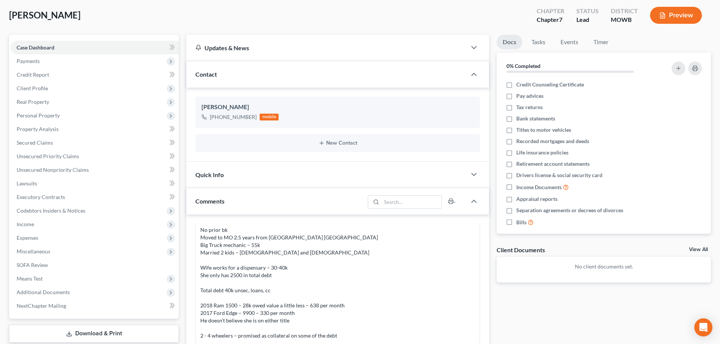
scroll to position [0, 0]
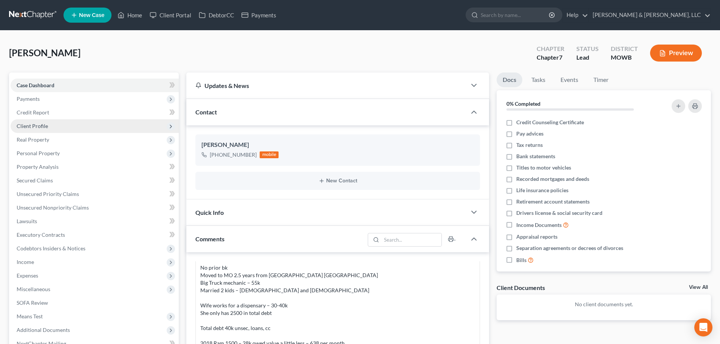
click at [26, 127] on span "Client Profile" at bounding box center [32, 126] width 31 height 6
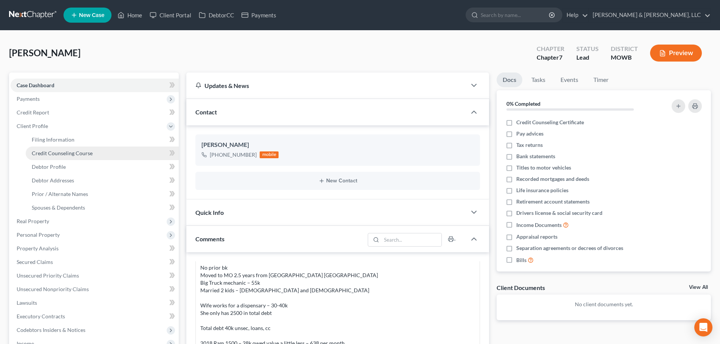
click at [56, 149] on link "Credit Counseling Course" at bounding box center [102, 154] width 153 height 14
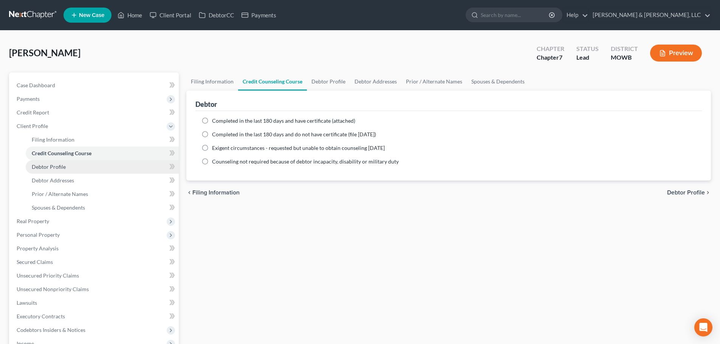
click at [53, 169] on span "Debtor Profile" at bounding box center [49, 167] width 34 height 6
select select "0"
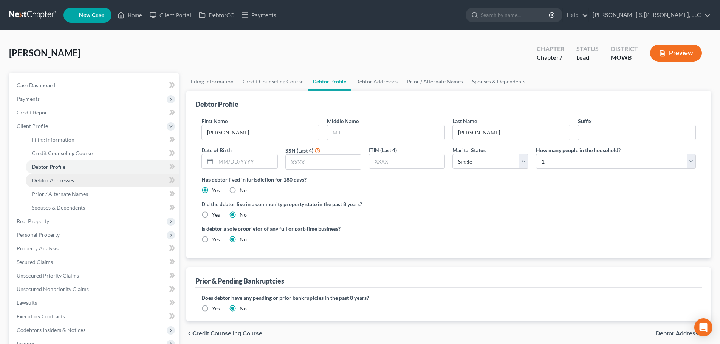
click at [49, 182] on span "Debtor Addresses" at bounding box center [53, 180] width 42 height 6
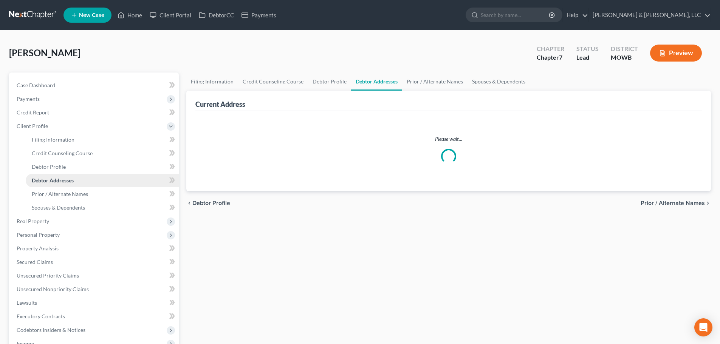
select select "0"
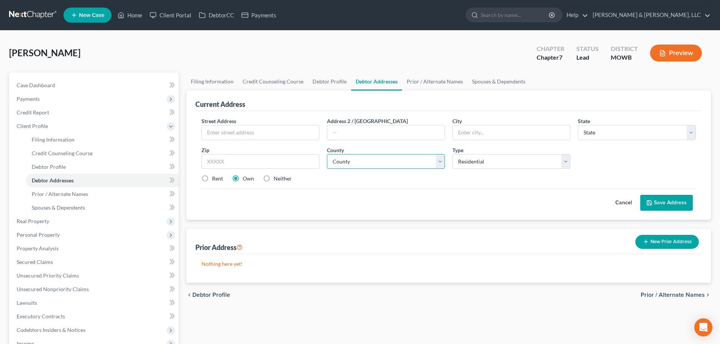
click at [443, 159] on select "County" at bounding box center [386, 161] width 118 height 15
click at [269, 135] on input "text" at bounding box center [260, 132] width 117 height 14
click at [361, 160] on select "County" at bounding box center [386, 161] width 118 height 15
click at [360, 159] on select "County" at bounding box center [386, 161] width 118 height 15
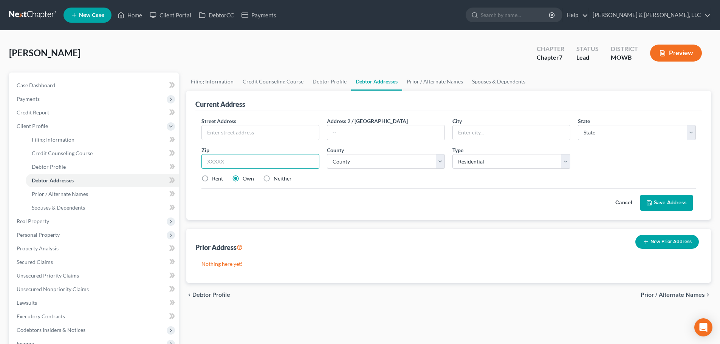
click at [273, 167] on input "text" at bounding box center [260, 161] width 118 height 15
type input "64080"
type input "[GEOGRAPHIC_DATA]"
select select "26"
select select "18"
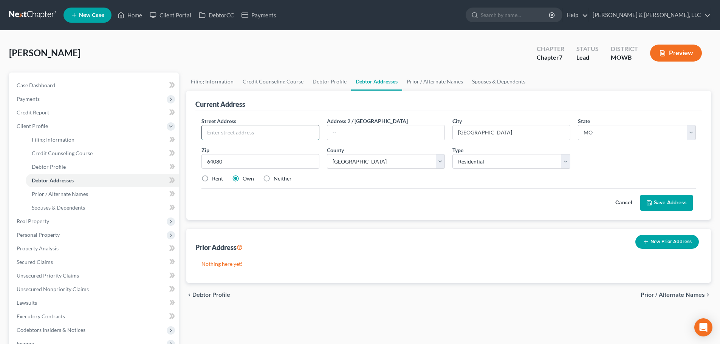
click at [244, 128] on input "text" at bounding box center [260, 132] width 117 height 14
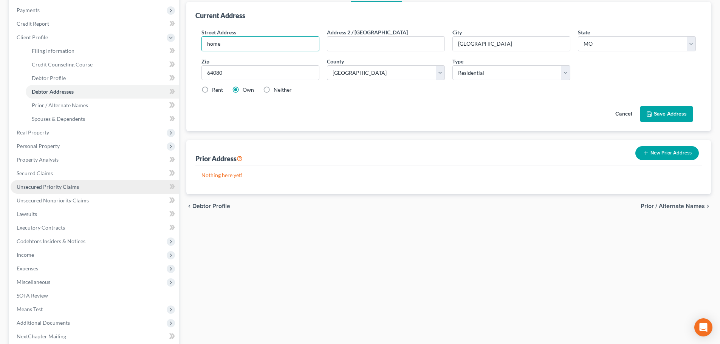
scroll to position [76, 0]
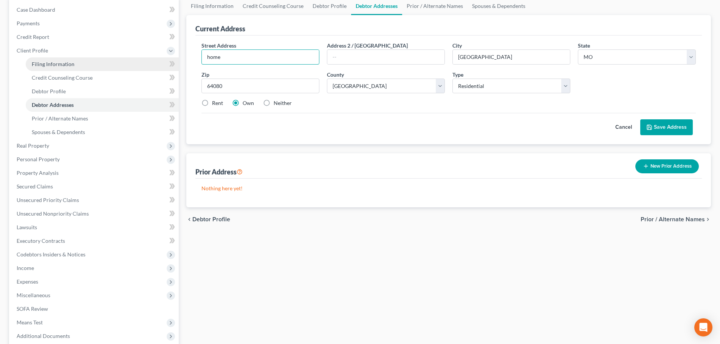
type input "home"
click at [56, 63] on span "Filing Information" at bounding box center [53, 64] width 43 height 6
select select "1"
select select "0"
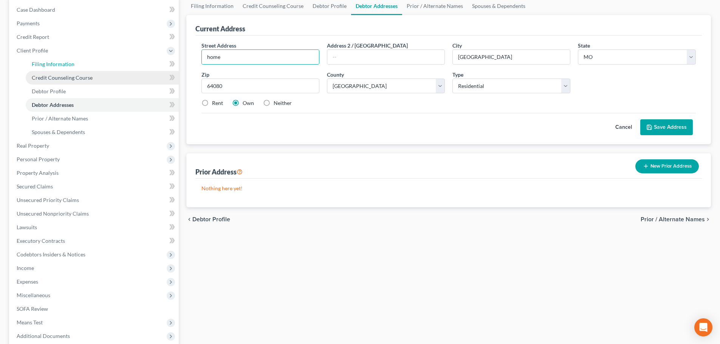
select select "46"
select select "26"
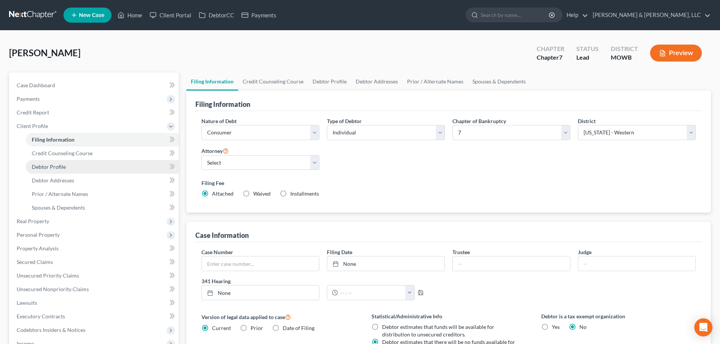
drag, startPoint x: 106, startPoint y: 167, endPoint x: 143, endPoint y: 165, distance: 37.1
click at [106, 167] on link "Debtor Profile" at bounding box center [102, 167] width 153 height 14
select select "0"
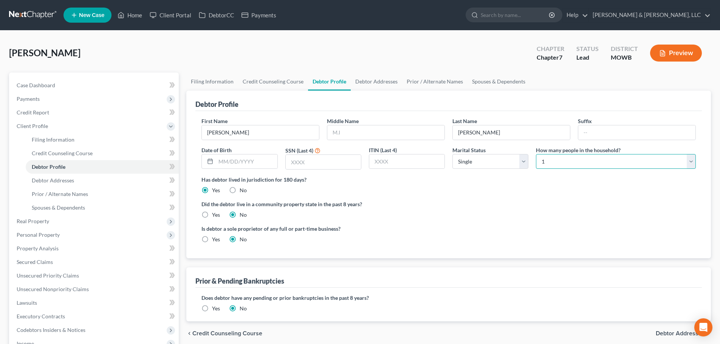
click at [571, 159] on select "Select 1 2 3 4 5 6 7 8 9 10 11 12 13 14 15 16 17 18 19 20" at bounding box center [616, 161] width 160 height 15
select select "3"
click at [536, 154] on select "Select 1 2 3 4 5 6 7 8 9 10 11 12 13 14 15 16 17 18 19 20" at bounding box center [616, 161] width 160 height 15
click at [494, 164] on select "Select Single Married Separated Divorced Widowed" at bounding box center [490, 161] width 76 height 15
select select "1"
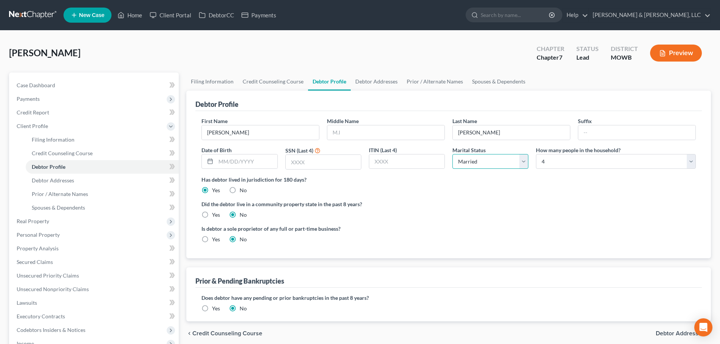
click at [452, 154] on select "Select Single Married Separated Divorced Widowed" at bounding box center [490, 161] width 76 height 15
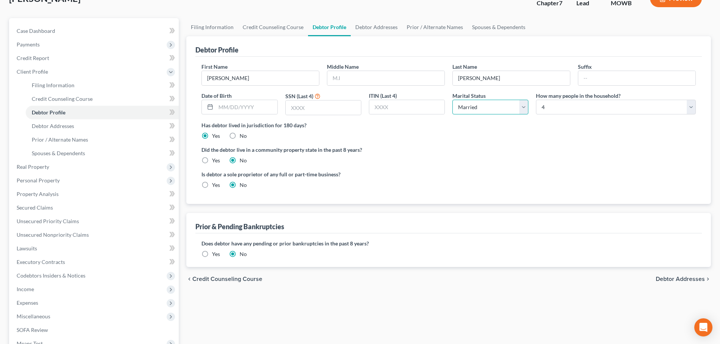
scroll to position [166, 0]
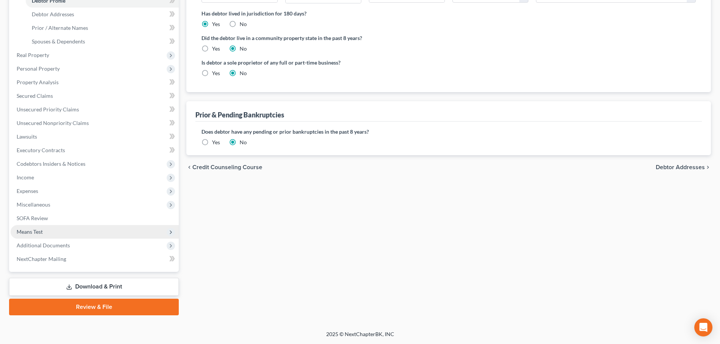
click at [27, 232] on span "Means Test" at bounding box center [30, 232] width 26 height 6
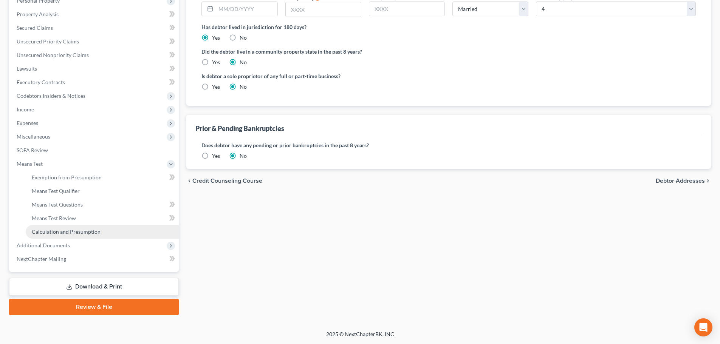
scroll to position [153, 0]
click at [70, 187] on link "Means Test Qualifier" at bounding box center [102, 191] width 153 height 14
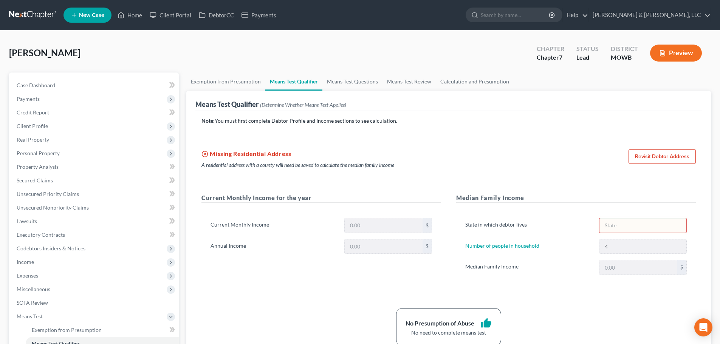
click at [653, 155] on link "Revisit Debtor Address" at bounding box center [661, 156] width 67 height 15
select select "0"
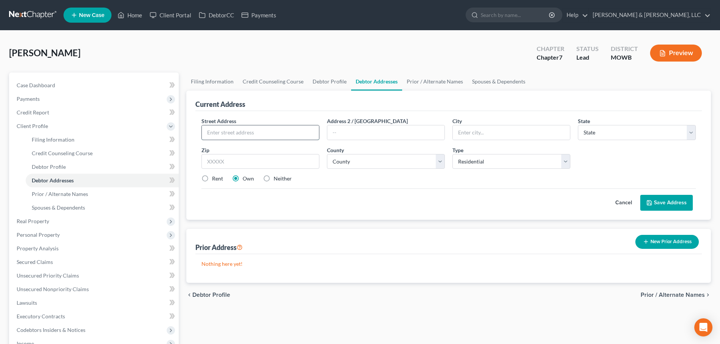
click at [240, 133] on input "text" at bounding box center [260, 132] width 117 height 14
click at [223, 164] on input "text" at bounding box center [260, 161] width 118 height 15
type input "64080"
click at [232, 128] on input "text" at bounding box center [260, 132] width 117 height 14
type input "Pleasant Hill"
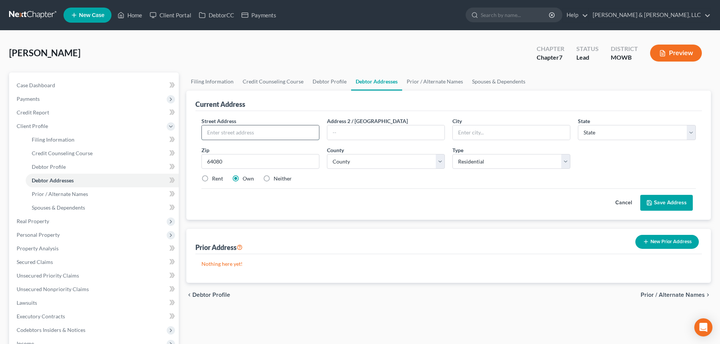
select select "26"
type input "home"
click at [384, 162] on select "County Adair County Andrew County Atchison County Audrain County Barry County B…" at bounding box center [386, 161] width 118 height 15
select select "18"
click at [327, 154] on select "County Adair County Andrew County Atchison County Audrain County Barry County B…" at bounding box center [386, 161] width 118 height 15
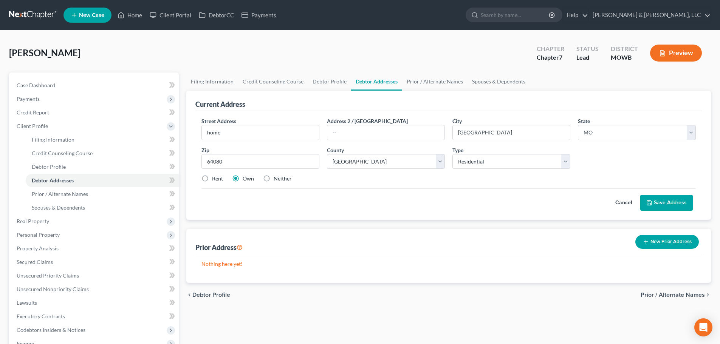
click at [685, 203] on button "Save Address" at bounding box center [666, 203] width 53 height 16
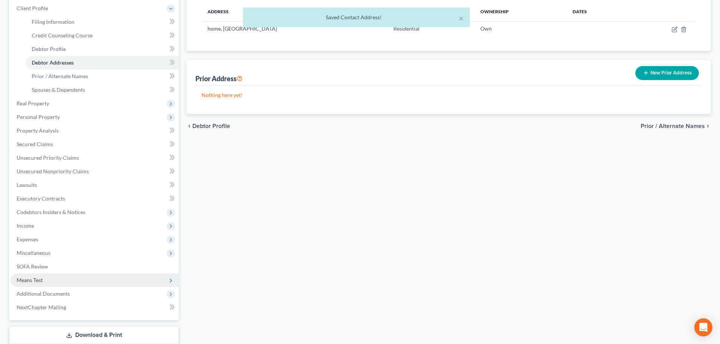
scroll to position [166, 0]
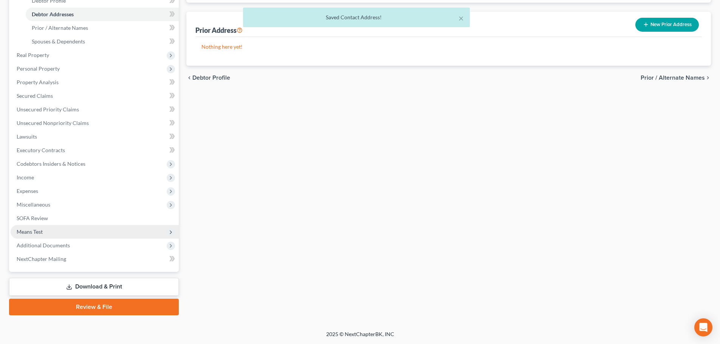
click at [29, 229] on span "Means Test" at bounding box center [30, 232] width 26 height 6
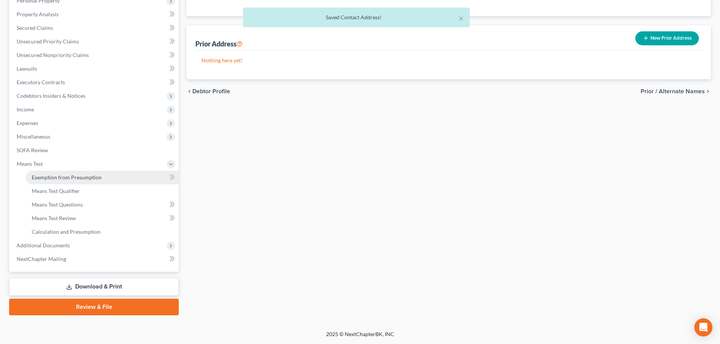
click at [91, 179] on span "Exemption from Presumption" at bounding box center [67, 177] width 70 height 6
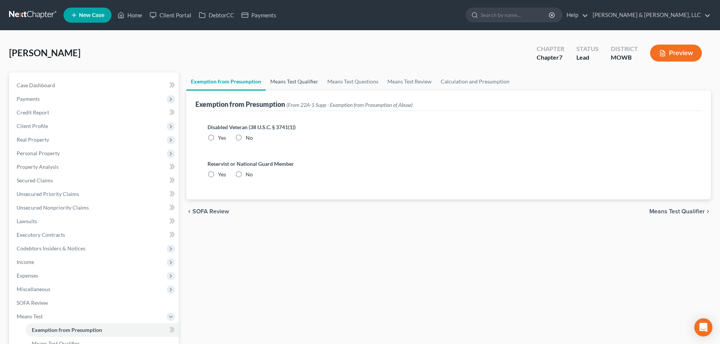
click at [297, 80] on link "Means Test Qualifier" at bounding box center [294, 82] width 57 height 18
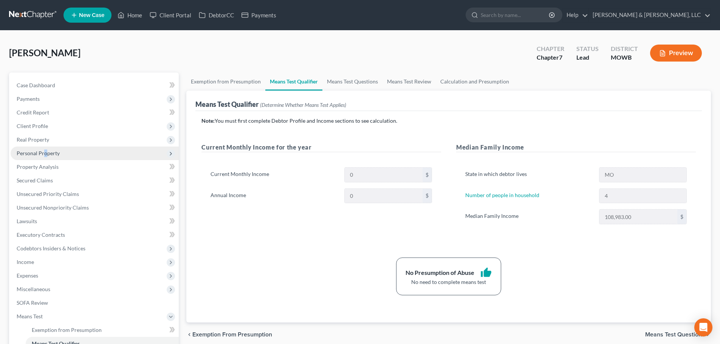
click at [44, 157] on span "Personal Property" at bounding box center [95, 154] width 168 height 14
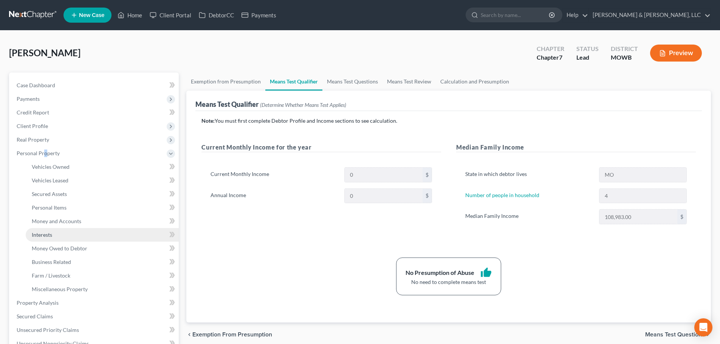
click at [43, 234] on span "Interests" at bounding box center [42, 235] width 20 height 6
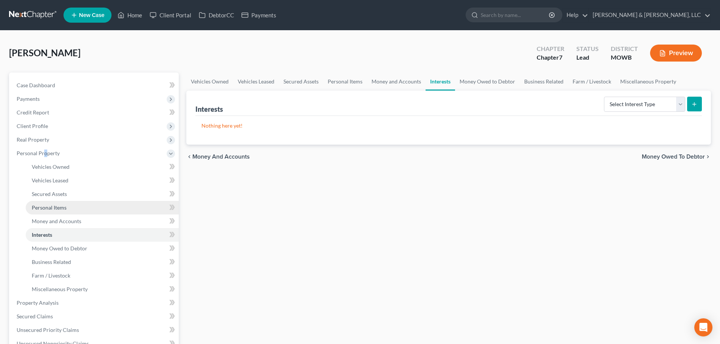
click at [47, 209] on span "Personal Items" at bounding box center [49, 207] width 35 height 6
click at [685, 103] on form "Select Item Type Clothing Collectibles Of Value Electronics Firearms Household …" at bounding box center [651, 104] width 101 height 15
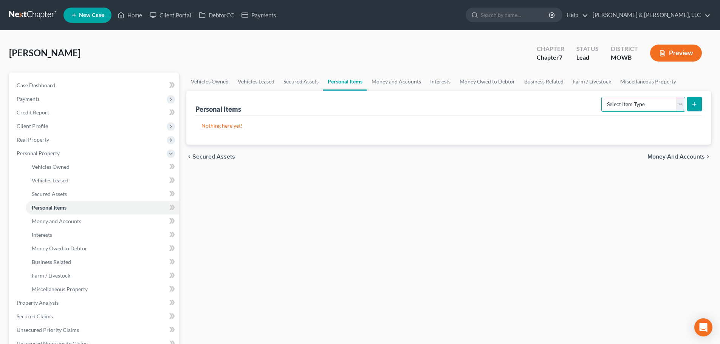
click at [683, 103] on select "Select Item Type Clothing Collectibles Of Value Electronics Firearms Household …" at bounding box center [643, 104] width 84 height 15
select select "other"
click at [602, 97] on select "Select Item Type Clothing Collectibles Of Value Electronics Firearms Household …" at bounding box center [643, 104] width 84 height 15
click at [696, 104] on icon "submit" at bounding box center [694, 104] width 6 height 6
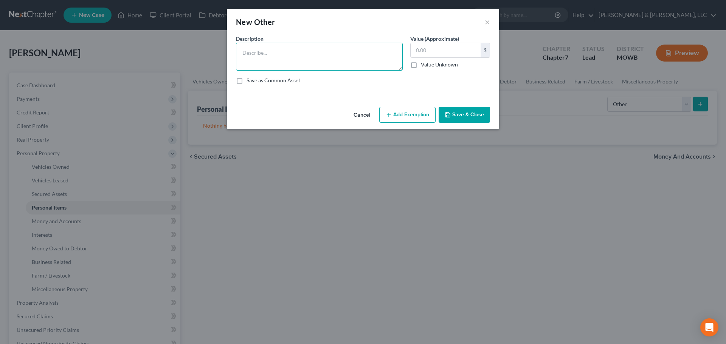
click at [343, 62] on textarea at bounding box center [319, 57] width 167 height 28
type textarea "Tools for work"
click at [406, 120] on button "Add Exemption" at bounding box center [407, 115] width 56 height 16
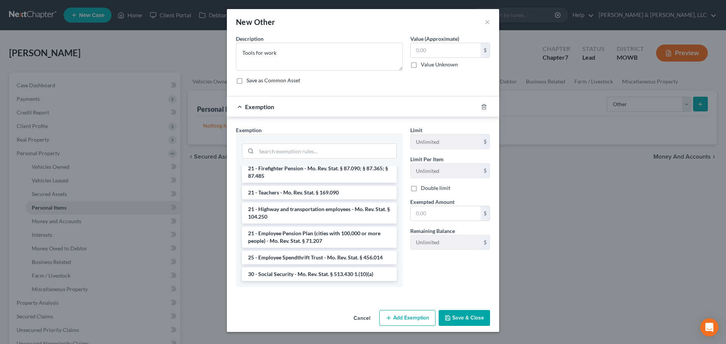
scroll to position [771, 0]
click at [294, 148] on input "search" at bounding box center [326, 151] width 140 height 14
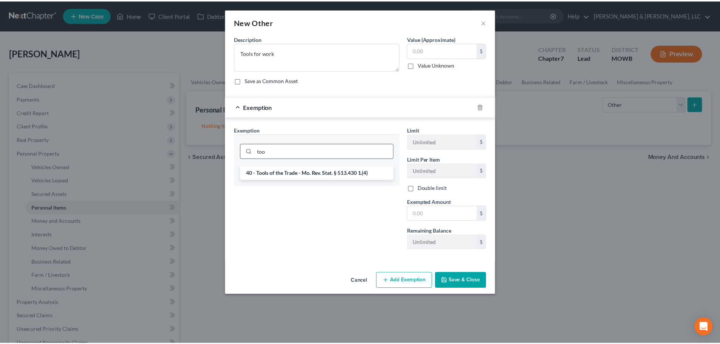
scroll to position [0, 0]
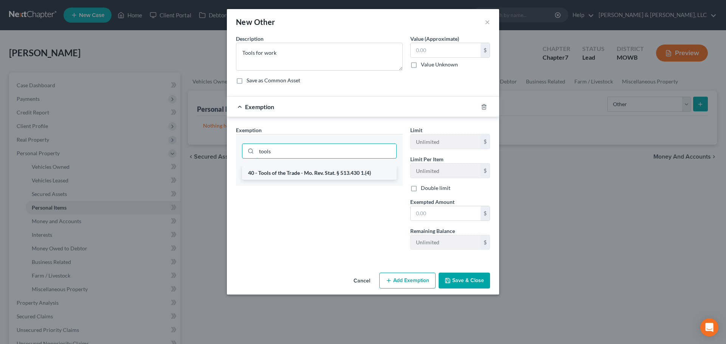
type input "tools"
click at [286, 179] on li "40 - Tools of the Trade - Mo. Rev. Stat. § 513.430 1.(4)" at bounding box center [319, 173] width 155 height 14
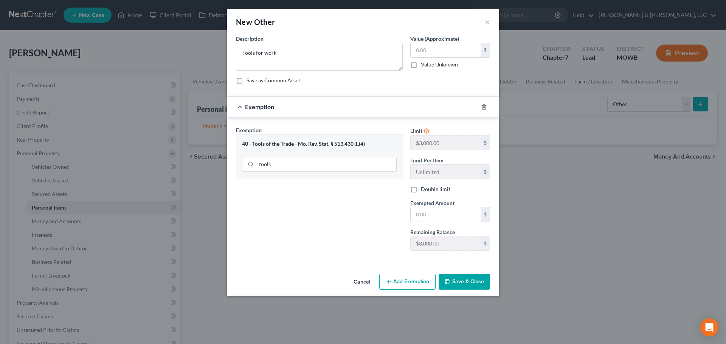
click at [490, 20] on div "New Other ×" at bounding box center [363, 22] width 272 height 26
click at [489, 20] on button "×" at bounding box center [486, 21] width 5 height 9
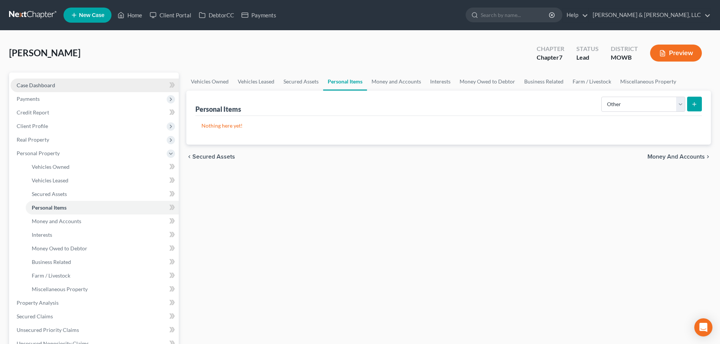
click at [41, 84] on span "Case Dashboard" at bounding box center [36, 85] width 39 height 6
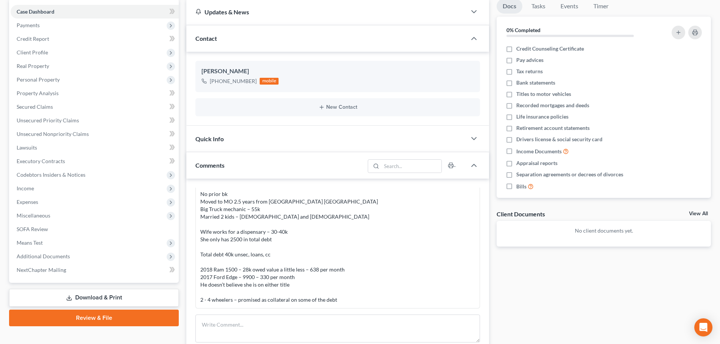
scroll to position [50, 0]
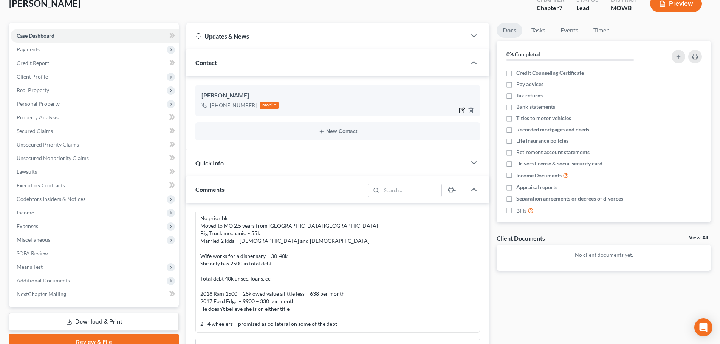
click at [461, 109] on icon "button" at bounding box center [462, 110] width 6 height 6
select select "0"
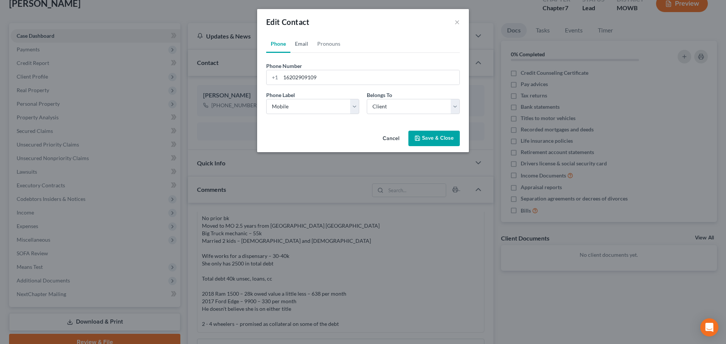
click at [305, 44] on link "Email" at bounding box center [301, 44] width 22 height 18
click at [298, 79] on input "email" at bounding box center [369, 77] width 179 height 14
type input "jbcollins0311@gmail.com"
click at [300, 108] on select "Select Home Work Other" at bounding box center [312, 106] width 93 height 15
select select "0"
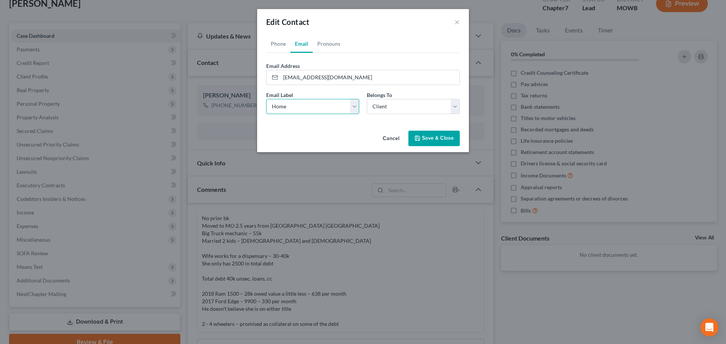
click at [266, 99] on select "Select Home Work Other" at bounding box center [312, 106] width 93 height 15
click at [276, 48] on link "Phone" at bounding box center [278, 44] width 24 height 18
click at [432, 139] on button "Save & Close" at bounding box center [433, 139] width 51 height 16
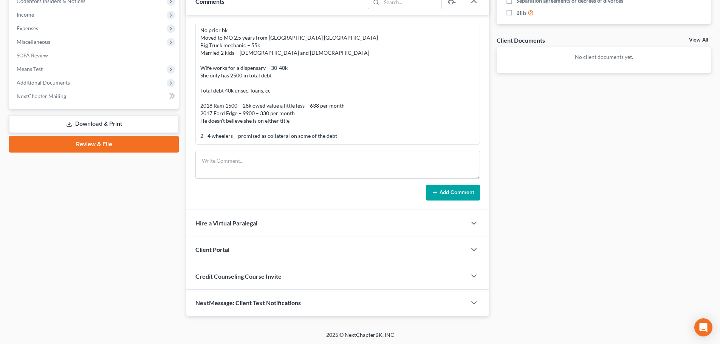
scroll to position [248, 0]
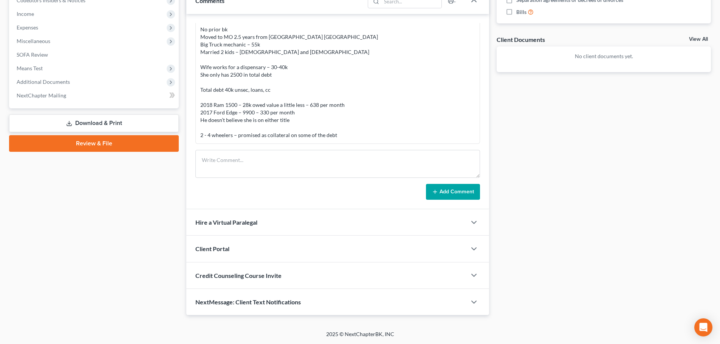
click at [208, 254] on div "Client Portal" at bounding box center [326, 249] width 280 height 26
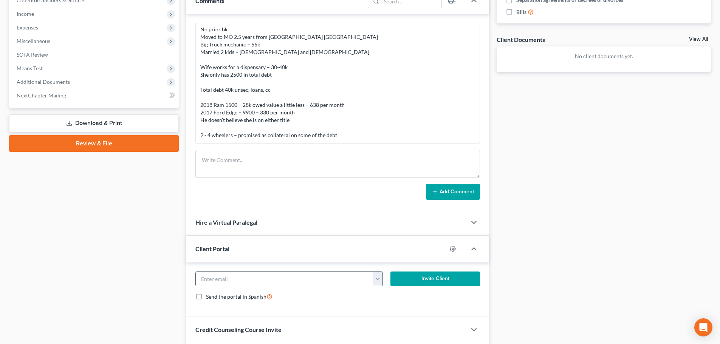
click at [375, 275] on button "button" at bounding box center [377, 279] width 9 height 14
click at [394, 294] on link "jbcollins0311@gmail.com" at bounding box center [424, 295] width 103 height 13
type input "jbcollins0311@gmail.com"
click at [421, 281] on button "Invite Client" at bounding box center [435, 279] width 90 height 15
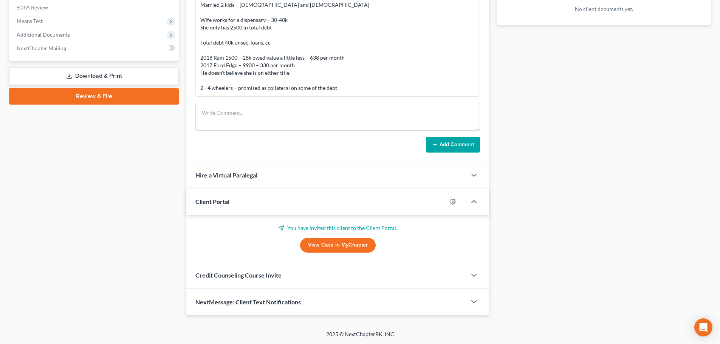
click at [264, 274] on span "Credit Counseling Course Invite" at bounding box center [238, 275] width 86 height 7
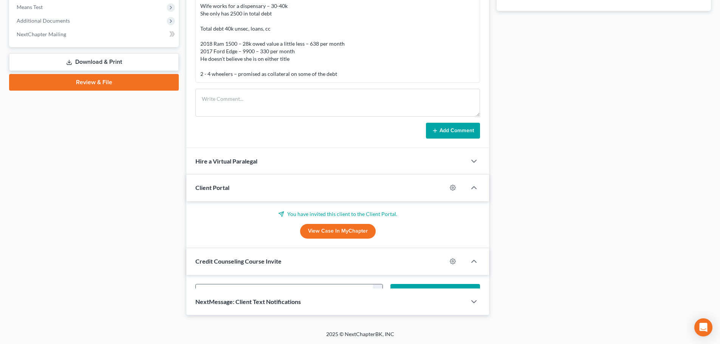
scroll to position [332, 0]
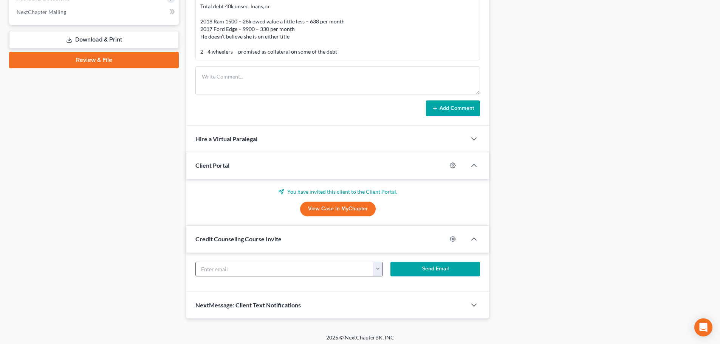
click at [379, 269] on button "button" at bounding box center [377, 269] width 9 height 14
click at [388, 285] on link "jbcollins0311@gmail.com" at bounding box center [424, 286] width 103 height 13
type input "jbcollins0311@gmail.com"
click at [431, 262] on button "Send Email" at bounding box center [435, 269] width 90 height 15
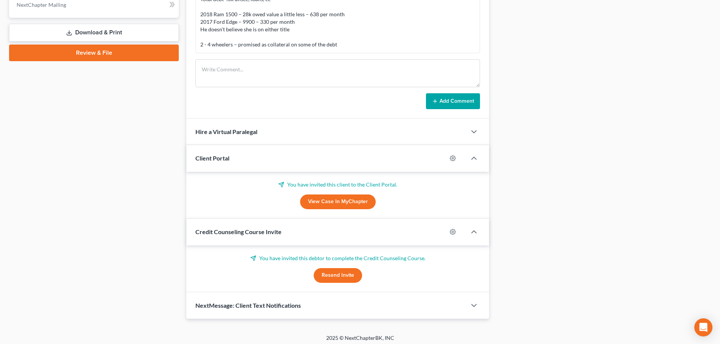
scroll to position [343, 0]
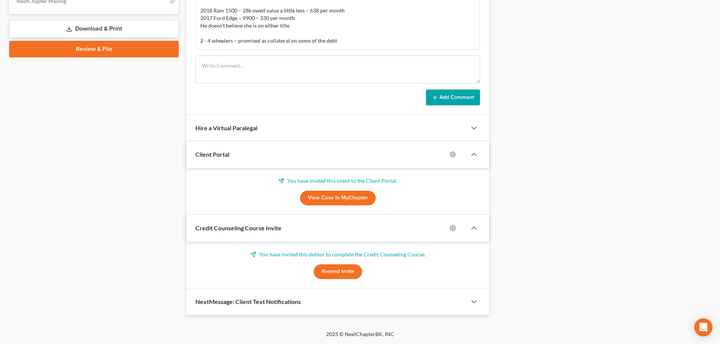
drag, startPoint x: 214, startPoint y: 302, endPoint x: 202, endPoint y: 294, distance: 14.6
click at [214, 302] on span "NextMessage: Client Text Notifications" at bounding box center [247, 301] width 105 height 7
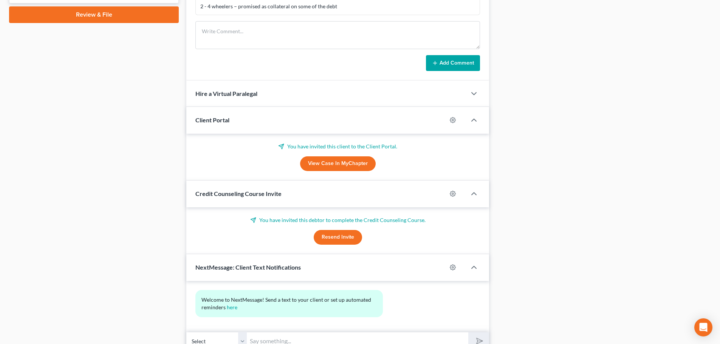
scroll to position [378, 0]
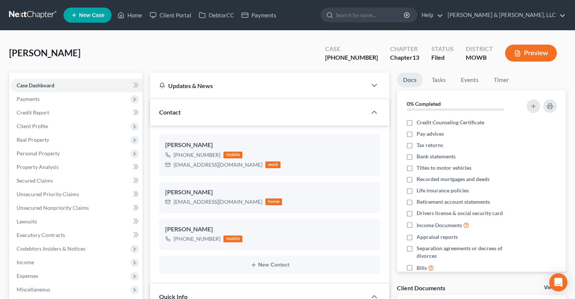
select select "6"
select select "0"
drag, startPoint x: 136, startPoint y: 12, endPoint x: 206, endPoint y: 49, distance: 79.3
click at [136, 12] on link "Home" at bounding box center [130, 15] width 32 height 14
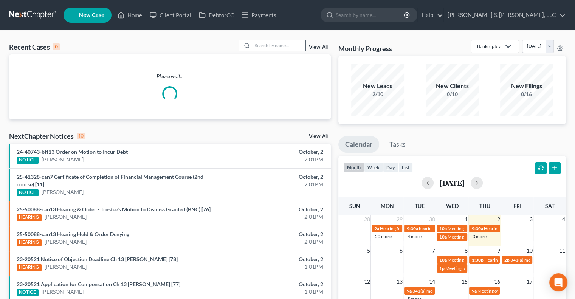
click at [280, 42] on input "search" at bounding box center [278, 45] width 53 height 11
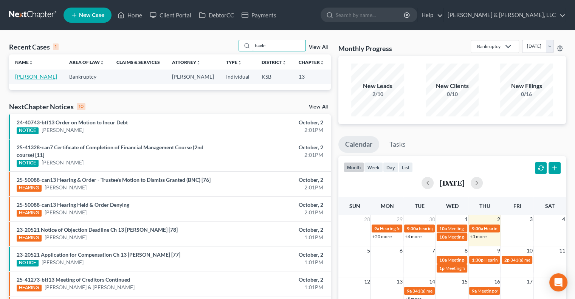
type input "baxle"
click at [23, 76] on link "[PERSON_NAME]" at bounding box center [36, 76] width 42 height 6
select select "4"
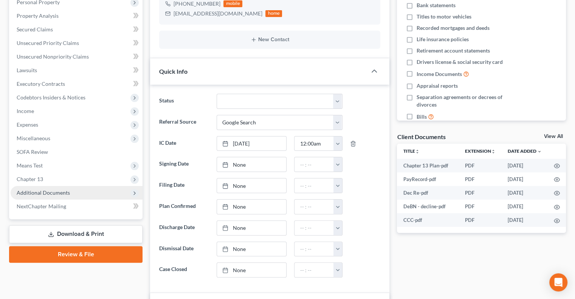
scroll to position [3, 0]
click at [42, 192] on span "Additional Documents" at bounding box center [43, 192] width 53 height 6
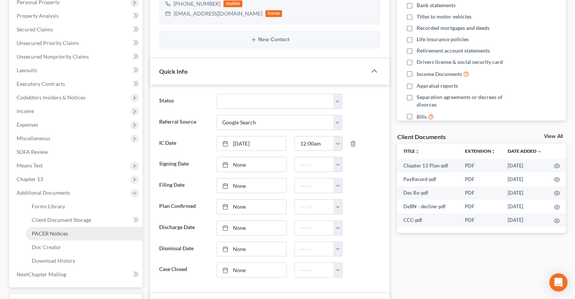
click at [53, 234] on span "PACER Notices" at bounding box center [50, 233] width 36 height 6
